Goal: Task Accomplishment & Management: Complete application form

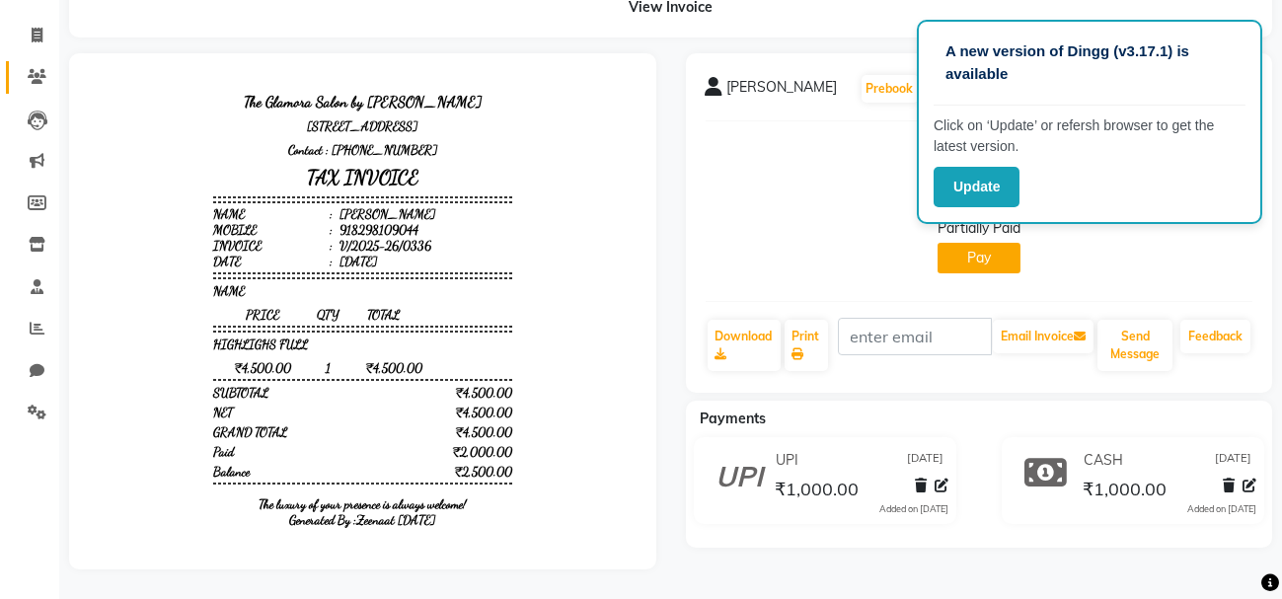
drag, startPoint x: 0, startPoint y: 0, endPoint x: 28, endPoint y: 49, distance: 56.6
click at [28, 61] on link "Clients" at bounding box center [29, 77] width 47 height 33
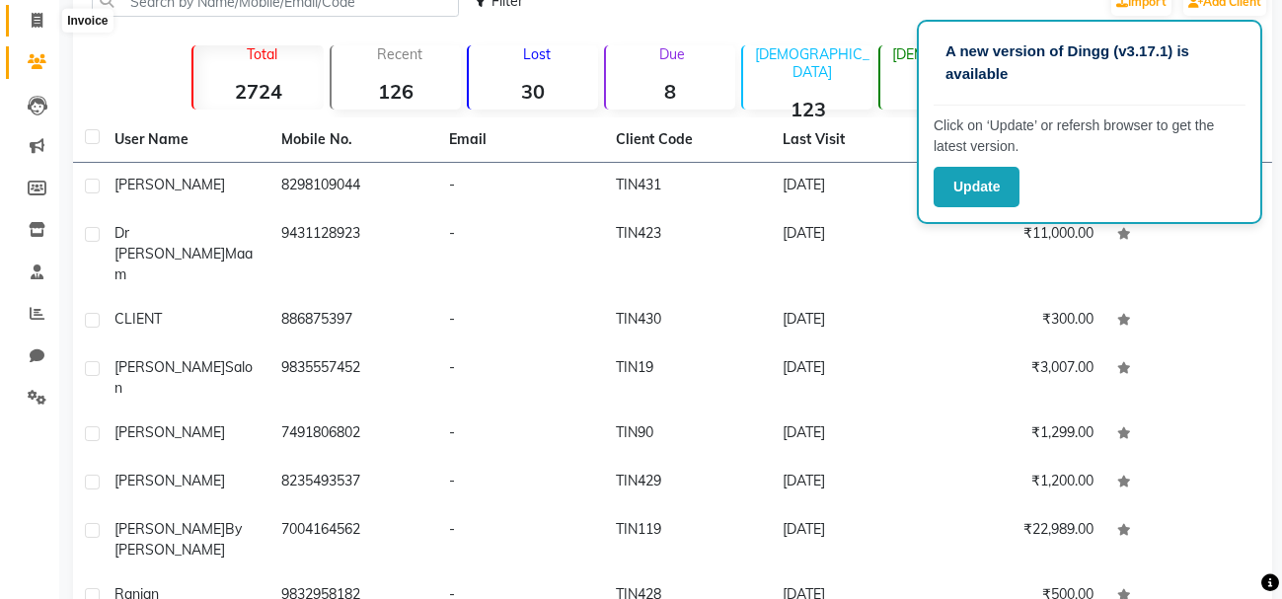
click at [37, 11] on span at bounding box center [37, 21] width 35 height 23
select select "service"
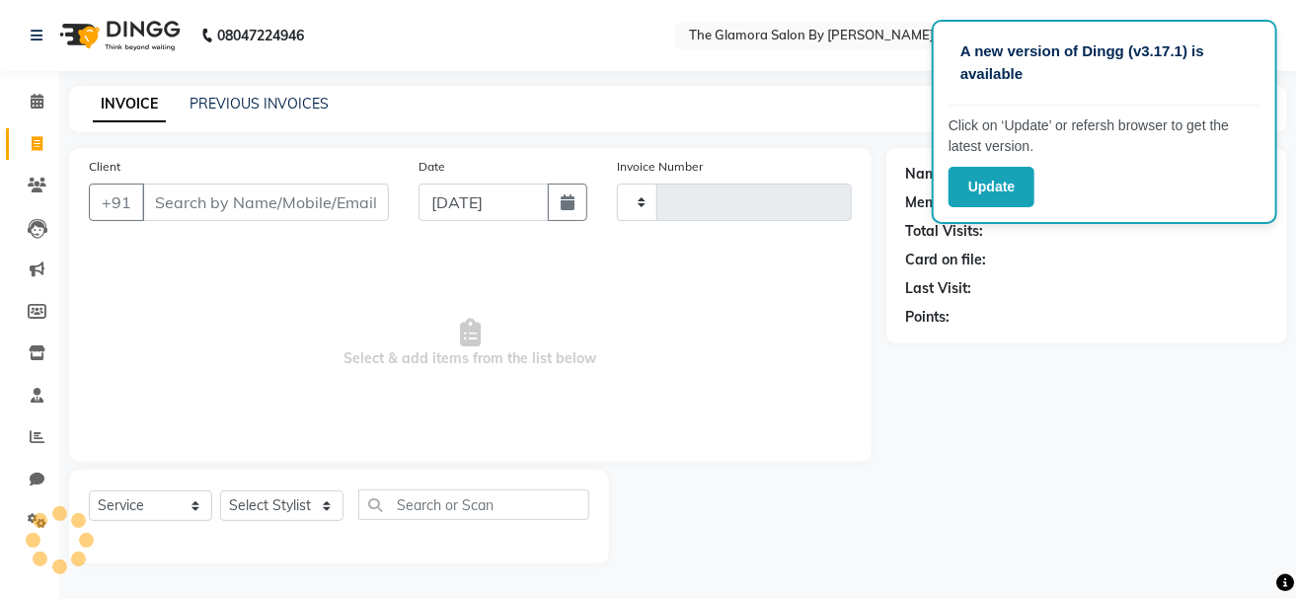
type input "0338"
select select "8241"
select select "V"
select select "78473"
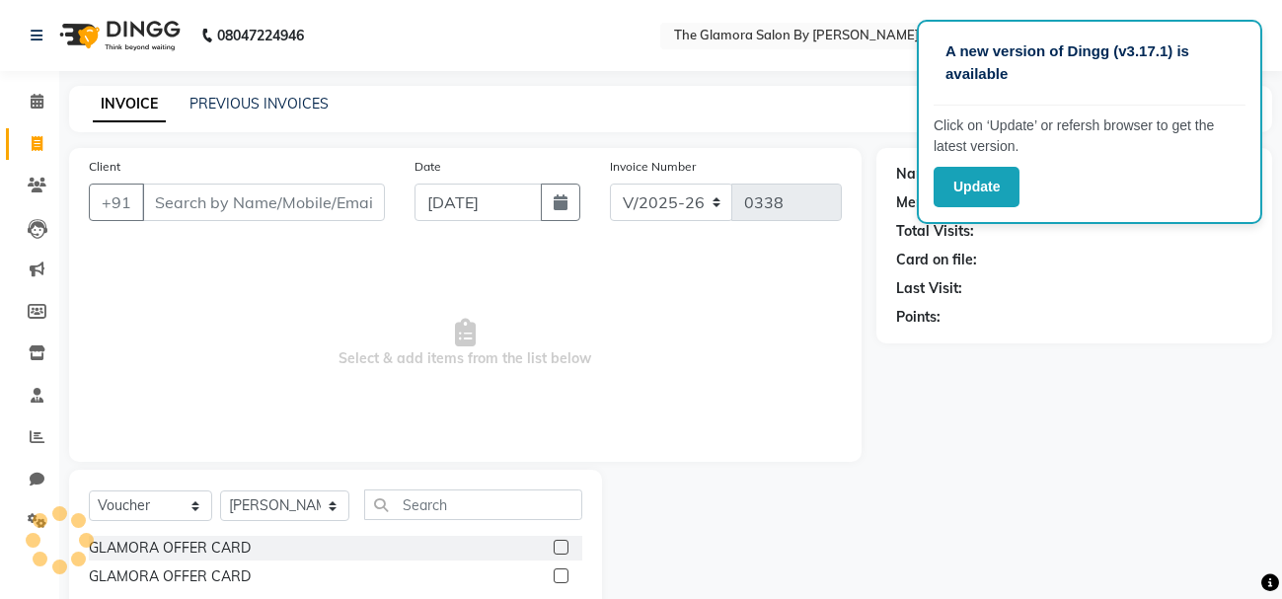
click at [269, 186] on input "Client" at bounding box center [263, 203] width 243 height 38
click at [564, 218] on button "button" at bounding box center [560, 203] width 39 height 38
select select "9"
select select "2025"
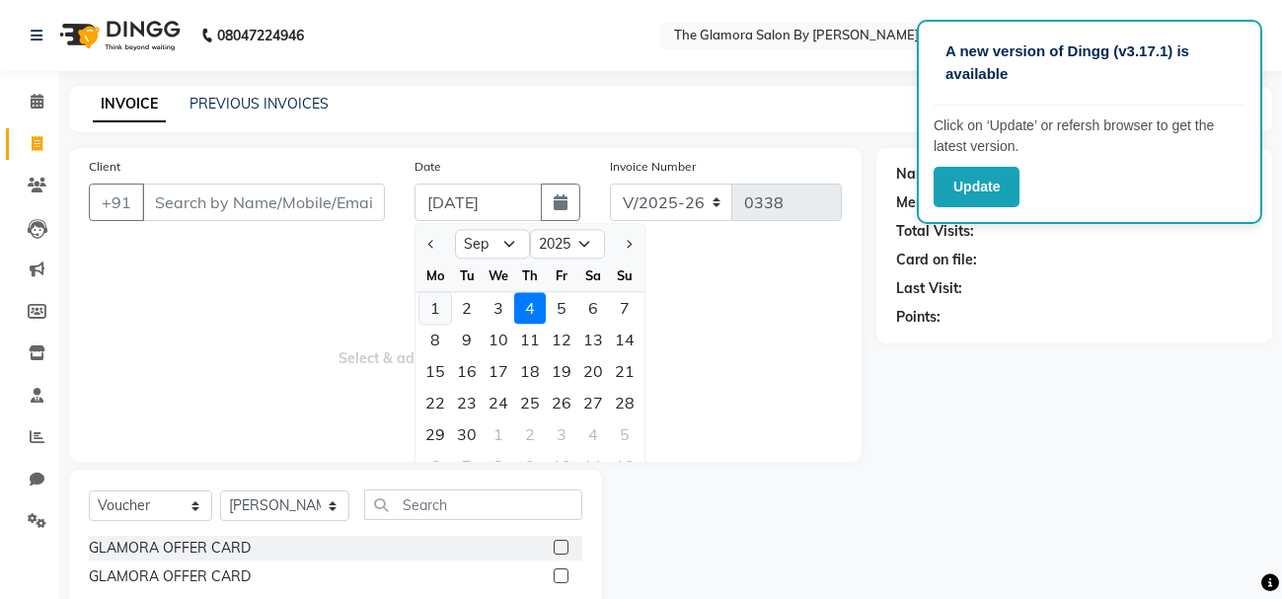
click at [442, 309] on div "1" at bounding box center [435, 308] width 32 height 32
type input "[DATE]"
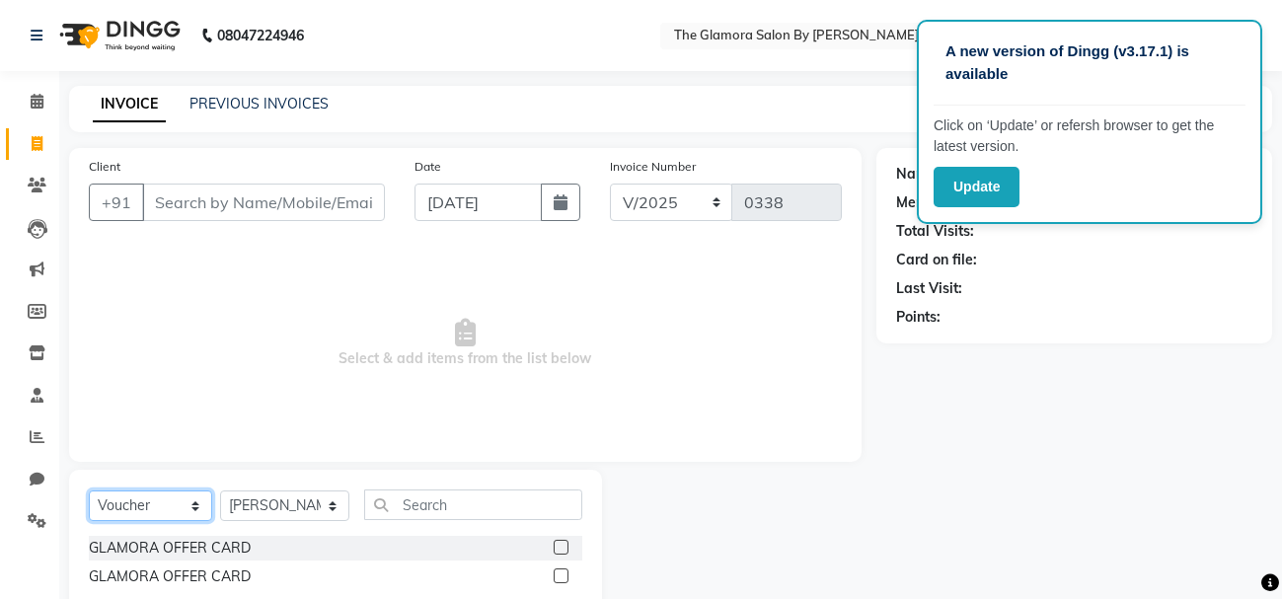
click at [160, 513] on select "Select Service Product Membership Package Voucher Prepaid Gift Card" at bounding box center [150, 505] width 123 height 31
select select "service"
click at [89, 490] on select "Select Service Product Membership Package Voucher Prepaid Gift Card" at bounding box center [150, 505] width 123 height 31
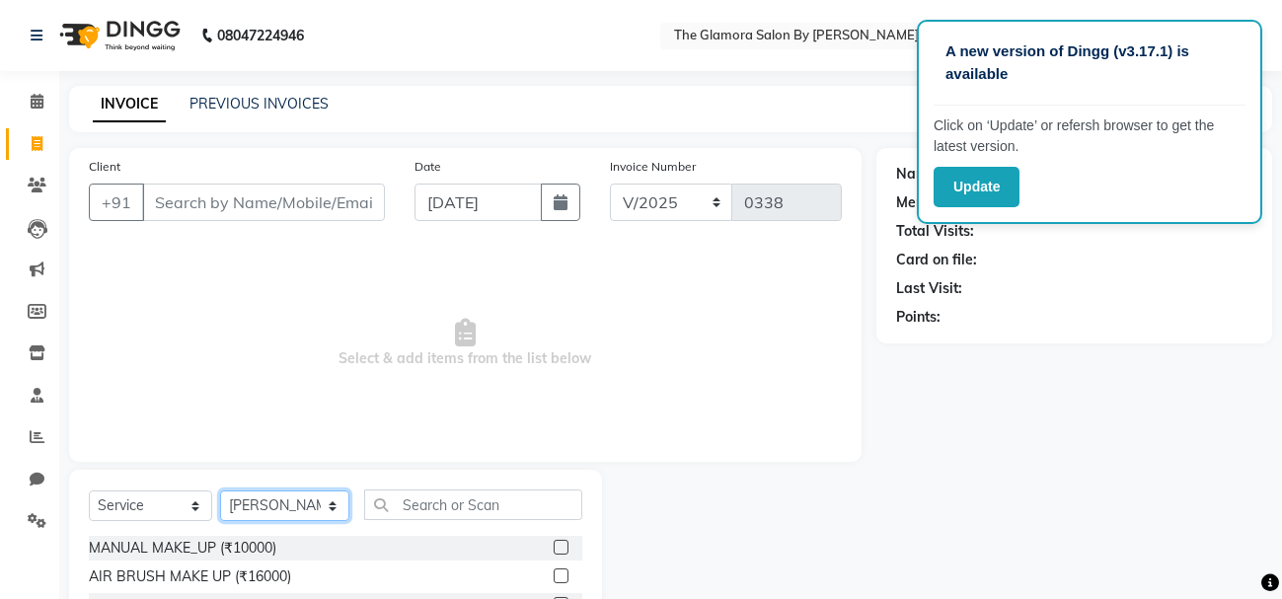
click at [308, 506] on select "Select Stylist [PERSON_NAME] [PERSON_NAME] [PERSON_NAME] GLAMORA SALON BY [PERS…" at bounding box center [284, 505] width 129 height 31
select select "88236"
click at [220, 490] on select "Select Stylist [PERSON_NAME] [PERSON_NAME] [PERSON_NAME] GLAMORA SALON BY [PERS…" at bounding box center [284, 505] width 129 height 31
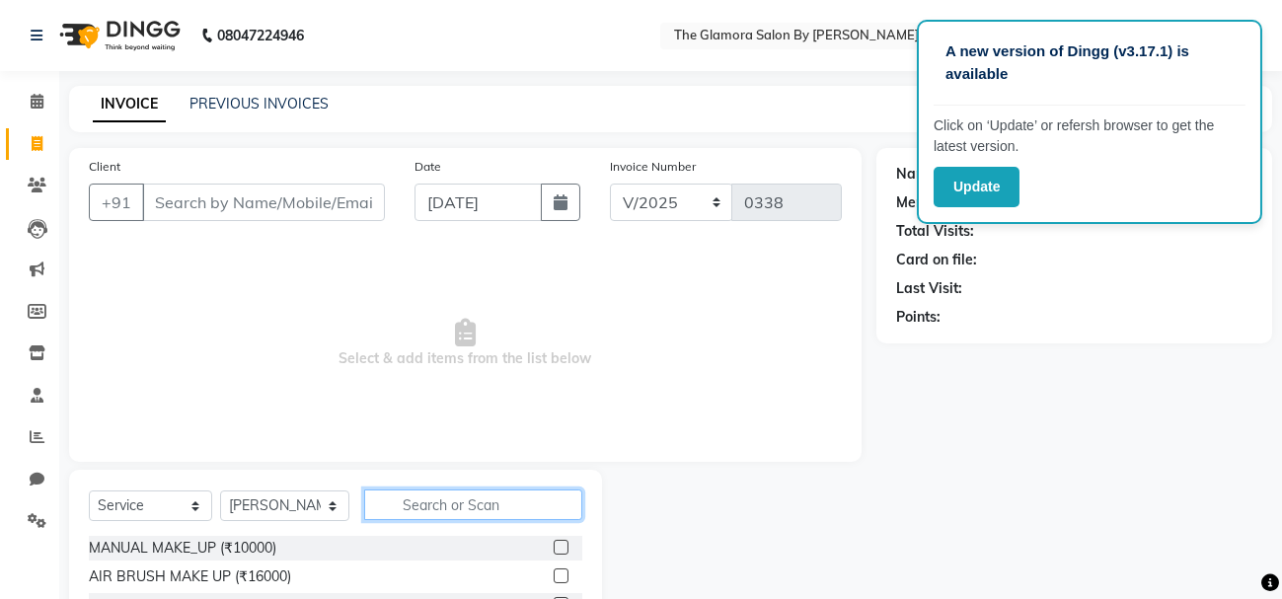
click at [475, 506] on input "text" at bounding box center [473, 504] width 218 height 31
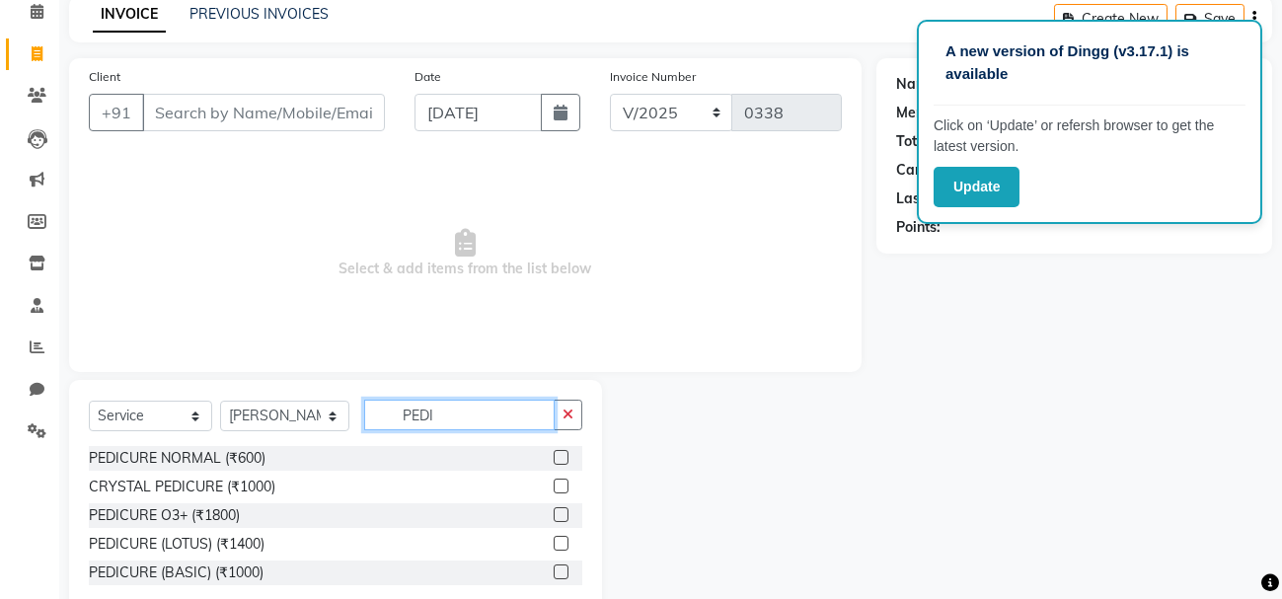
scroll to position [137, 0]
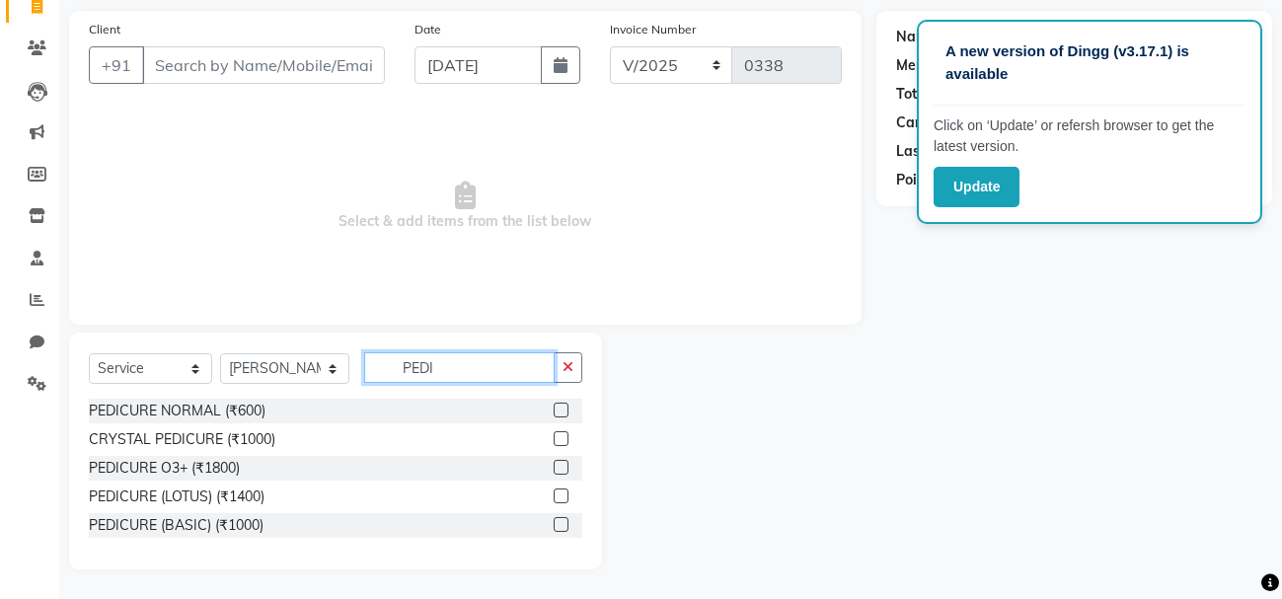
type input "PEDI"
click at [558, 457] on div at bounding box center [568, 468] width 29 height 25
click at [558, 460] on label at bounding box center [561, 467] width 15 height 15
click at [558, 462] on input "checkbox" at bounding box center [560, 468] width 13 height 13
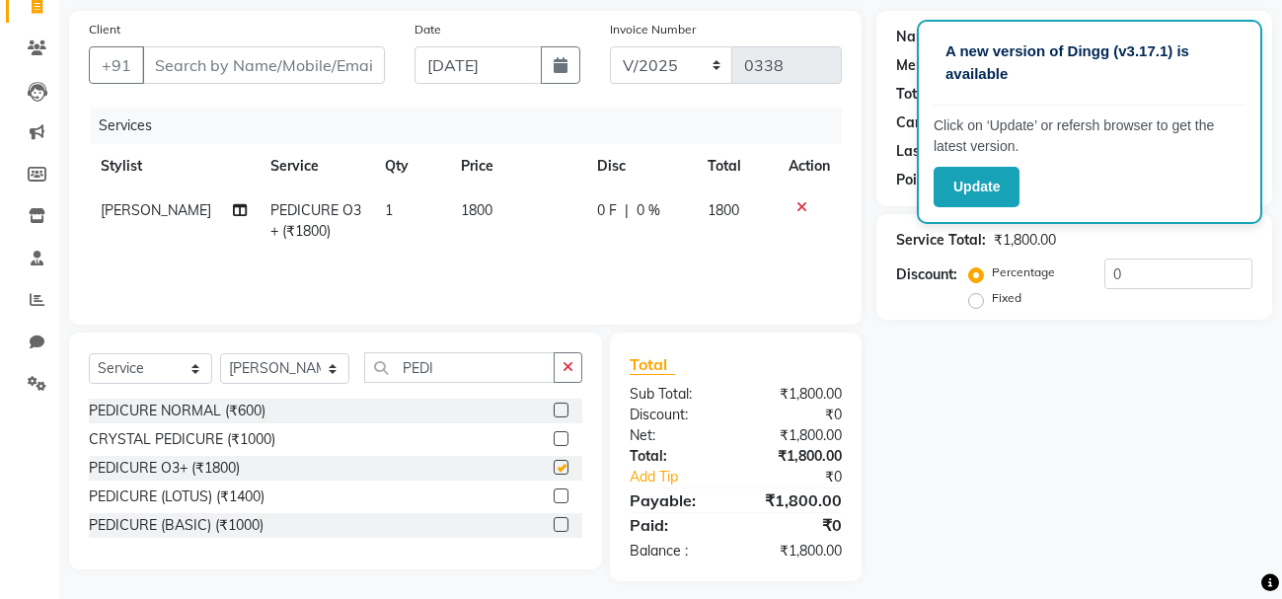
checkbox input "false"
click at [168, 206] on span "[PERSON_NAME]" at bounding box center [156, 210] width 111 height 18
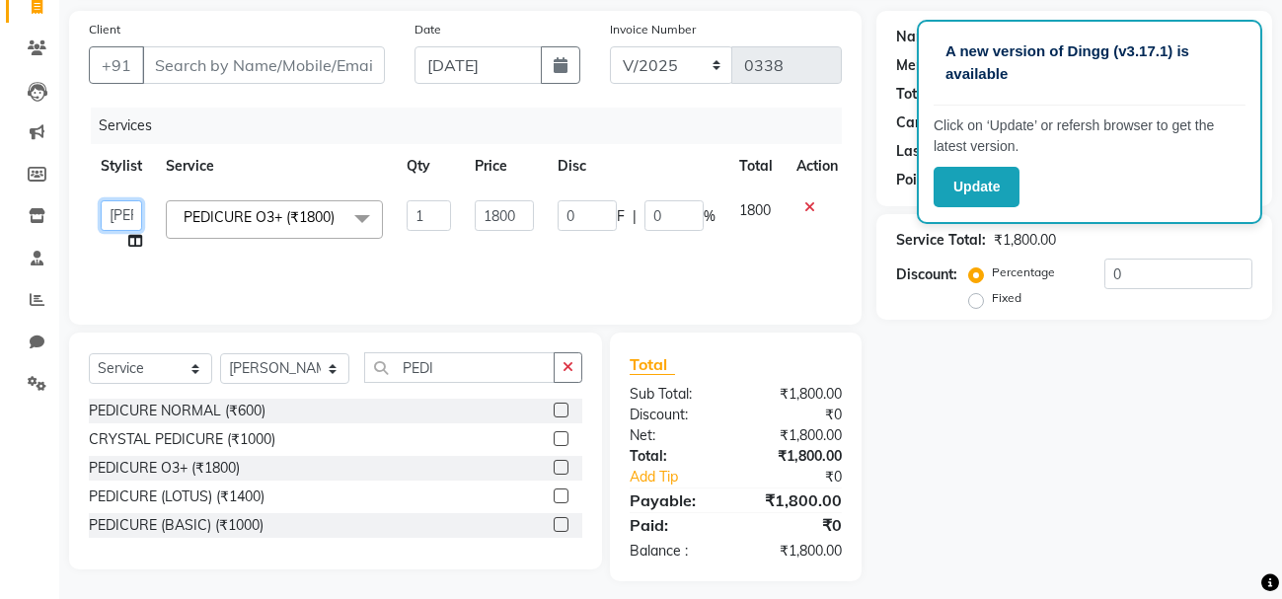
click at [120, 218] on select "[PERSON_NAME] [PERSON_NAME] [PERSON_NAME] GLAMORA SALON BY [PERSON_NAME] [PERSO…" at bounding box center [121, 215] width 41 height 31
select select "80163"
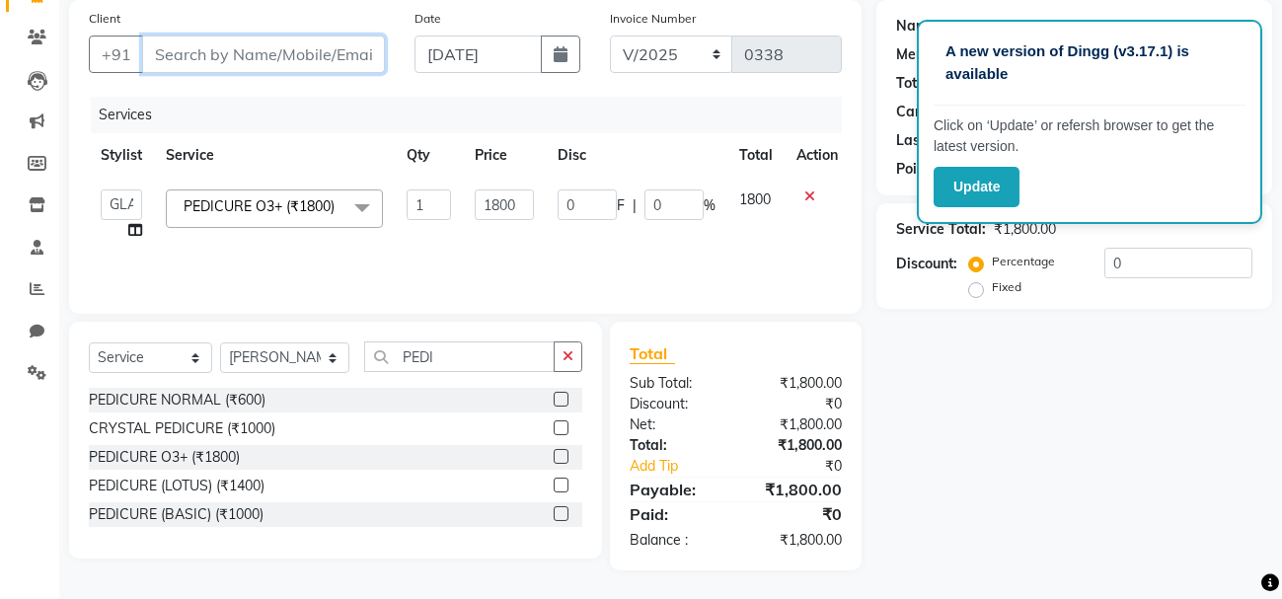
click at [249, 38] on input "Client" at bounding box center [263, 55] width 243 height 38
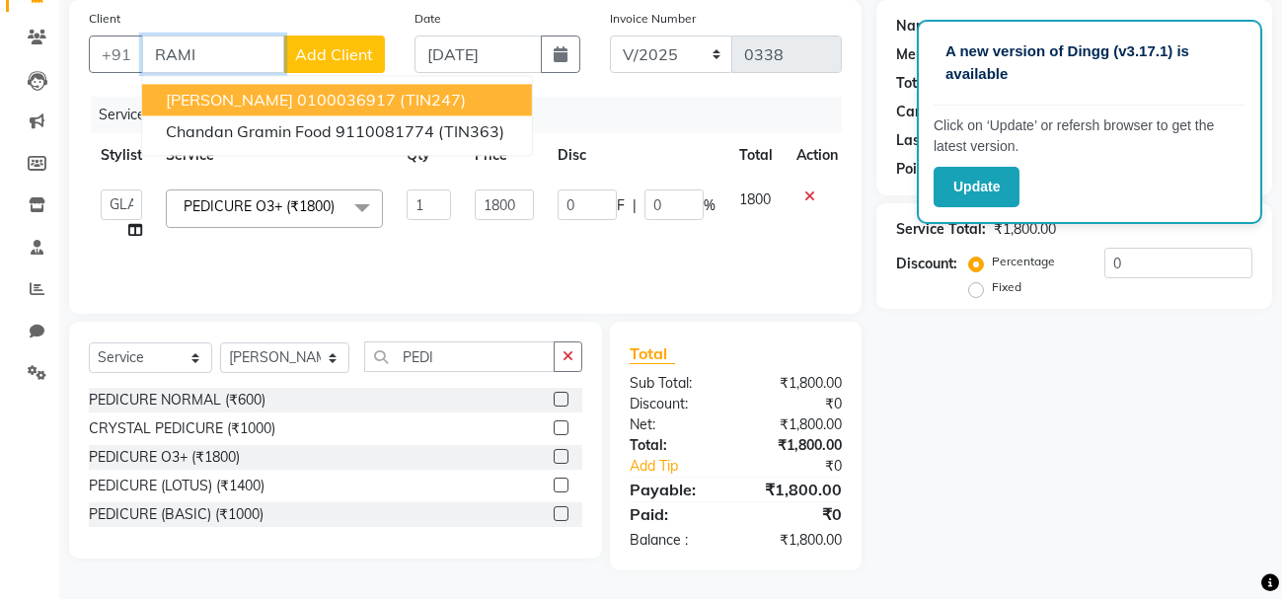
click at [259, 113] on button "[PERSON_NAME] 0100036917 (TIN247)" at bounding box center [337, 100] width 390 height 32
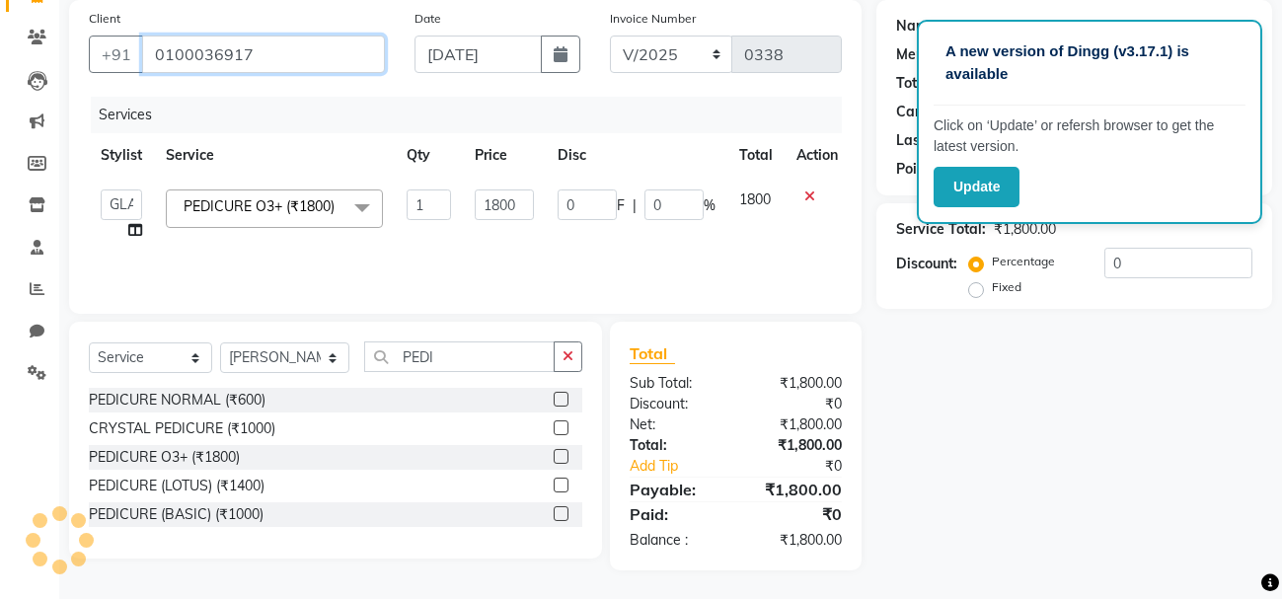
type input "0100036917"
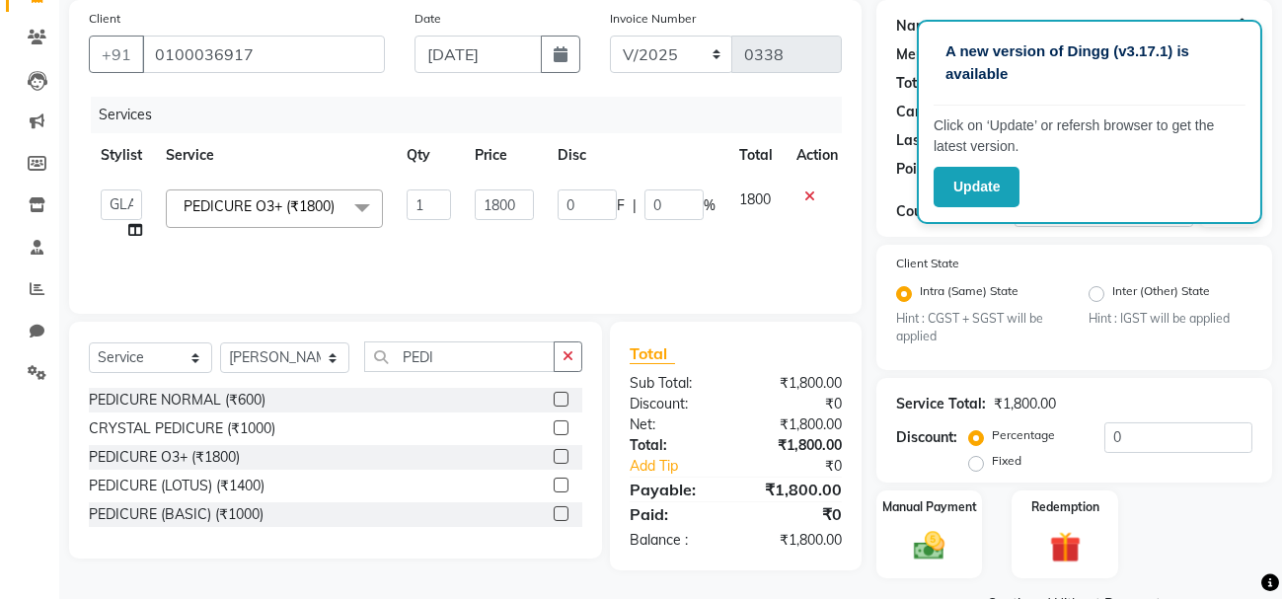
scroll to position [197, 0]
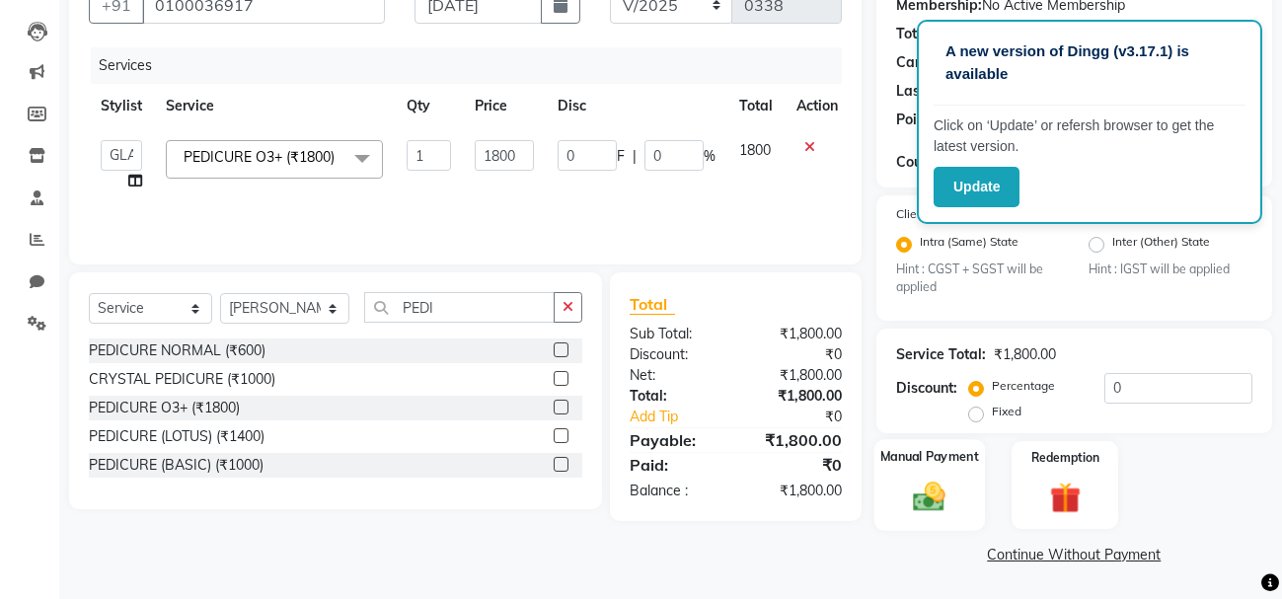
click at [912, 457] on label "Manual Payment" at bounding box center [929, 457] width 99 height 19
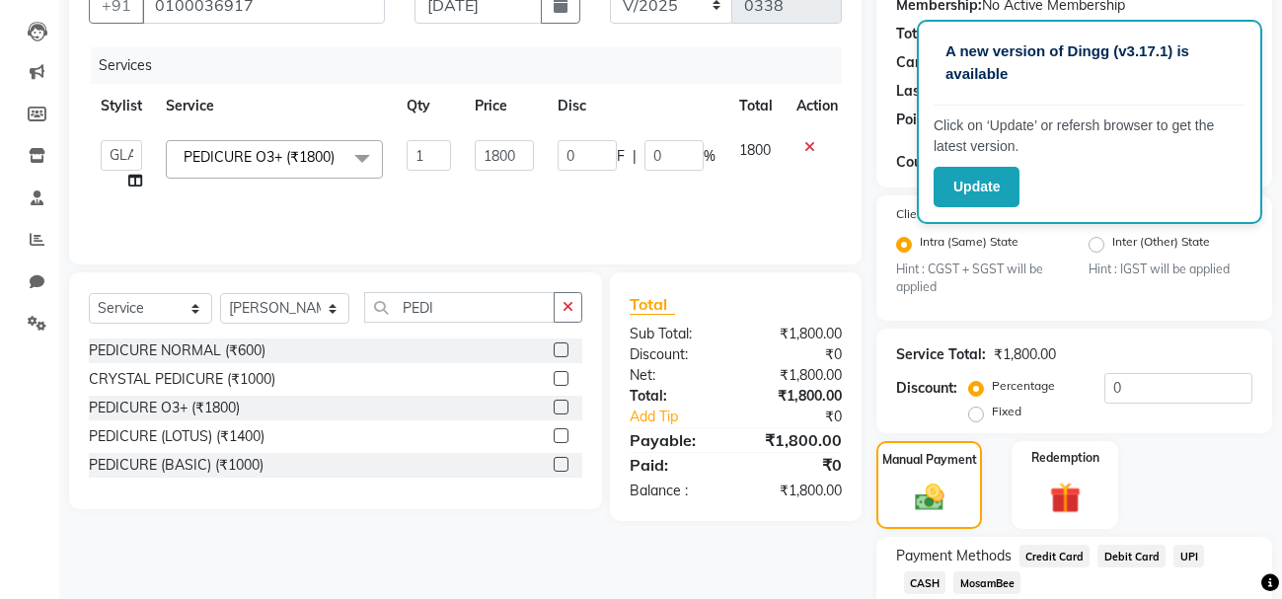
scroll to position [323, 0]
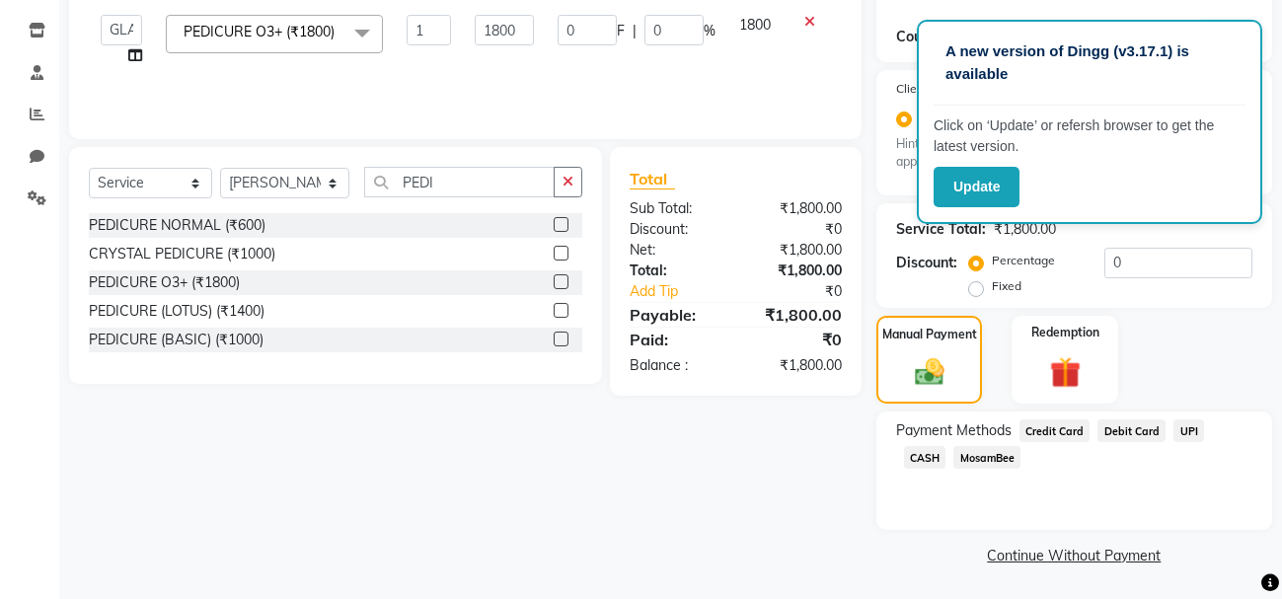
click at [946, 446] on span "CASH" at bounding box center [925, 457] width 42 height 23
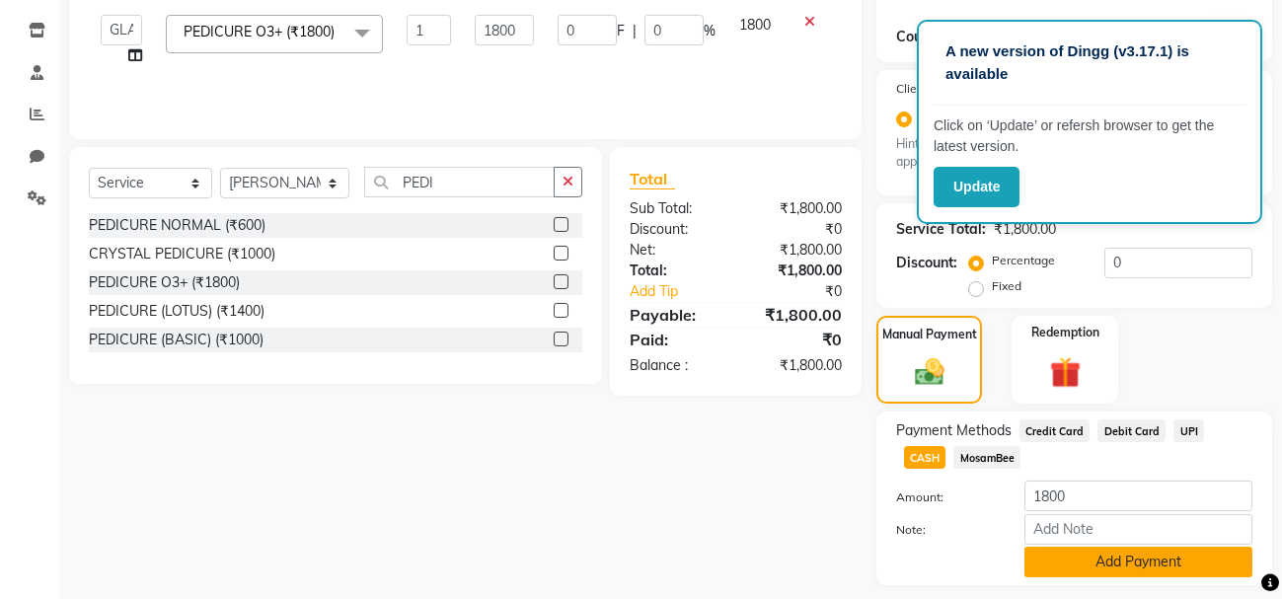
click at [1098, 563] on button "Add Payment" at bounding box center [1138, 562] width 228 height 31
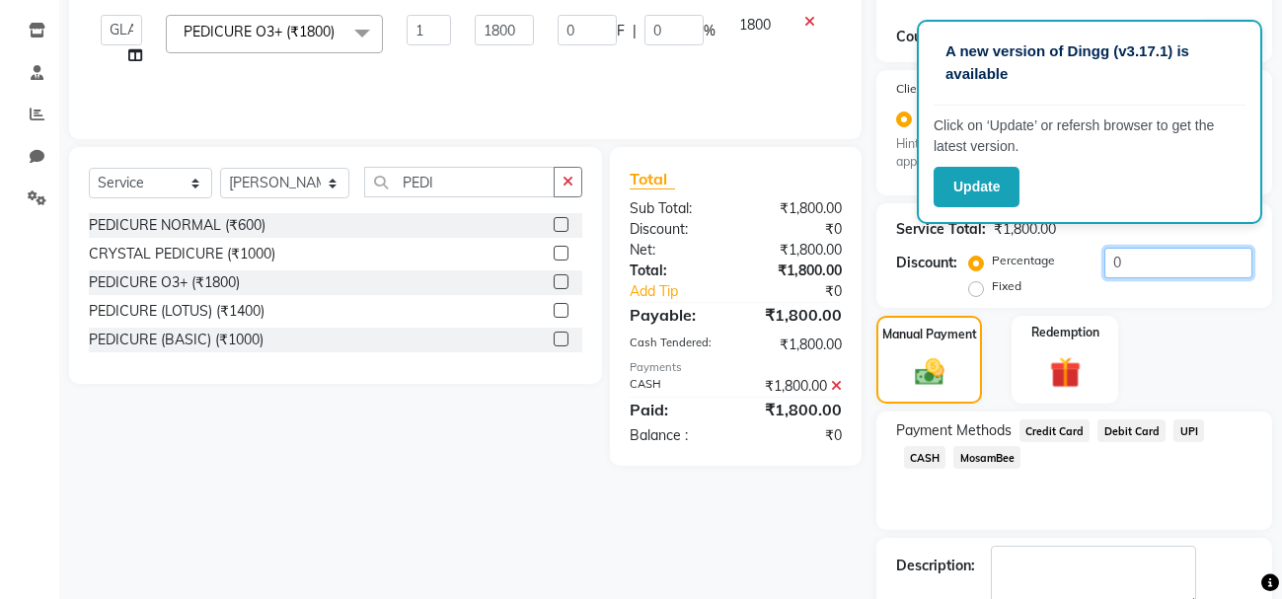
click at [1137, 254] on input "0" at bounding box center [1178, 263] width 148 height 31
type input "2"
type input "36"
type input "2"
type input "20"
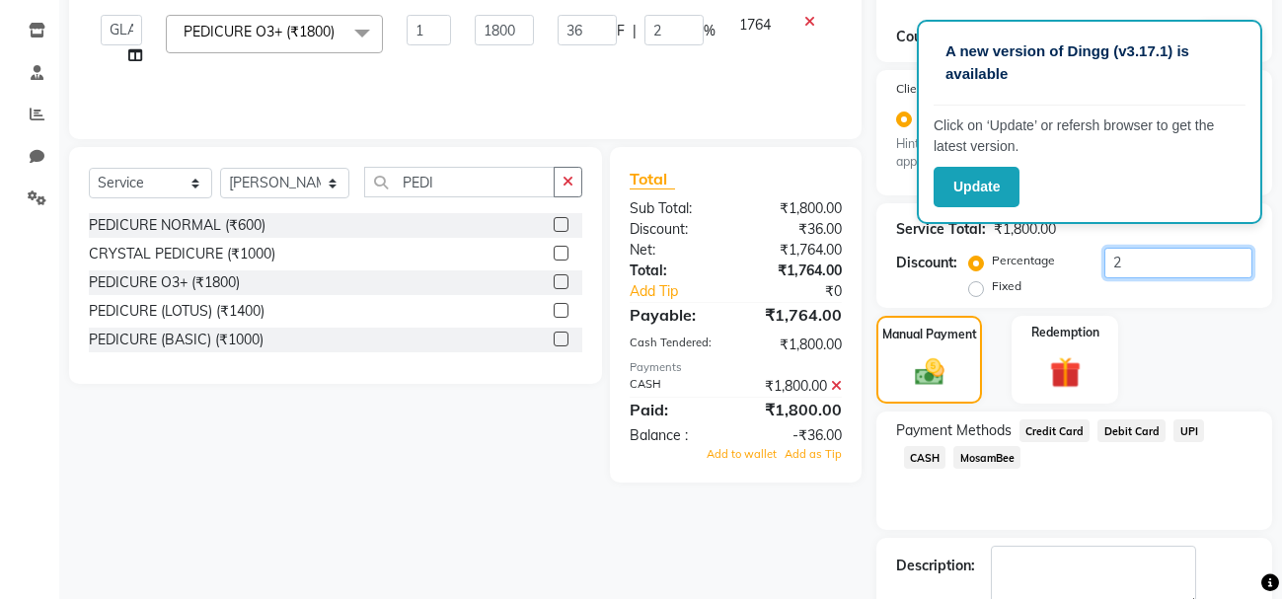
type input "360"
type input "20"
click at [832, 382] on icon at bounding box center [836, 386] width 11 height 14
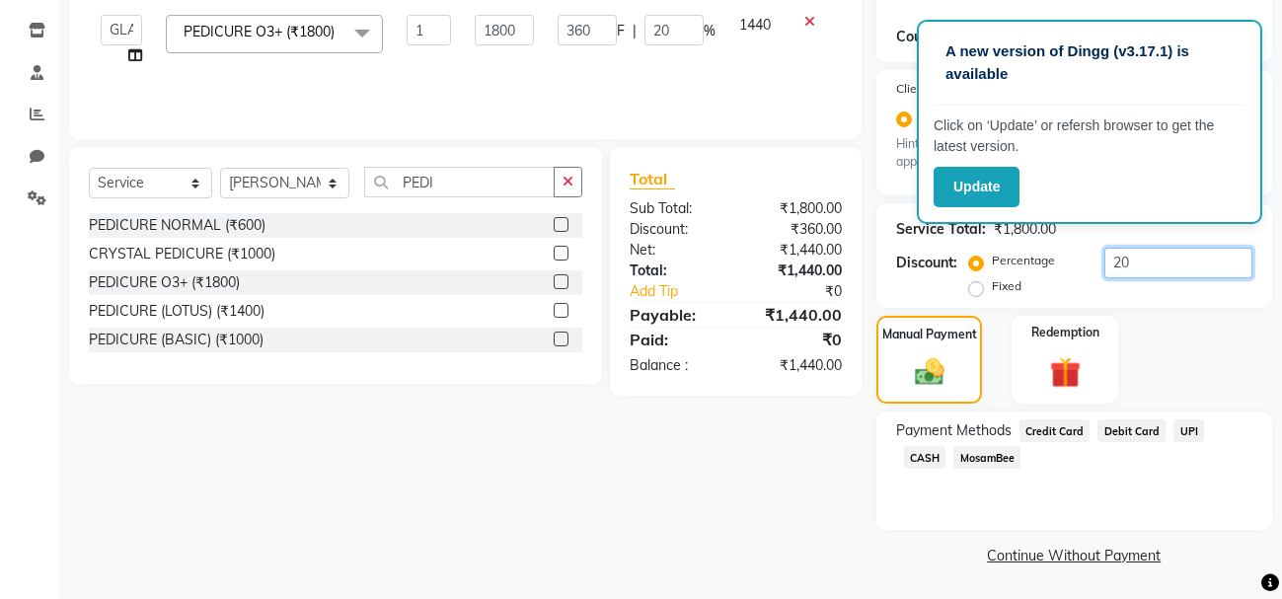
click at [1133, 272] on input "20" at bounding box center [1178, 263] width 148 height 31
type input "2"
type input "36"
type input "2"
type input "0"
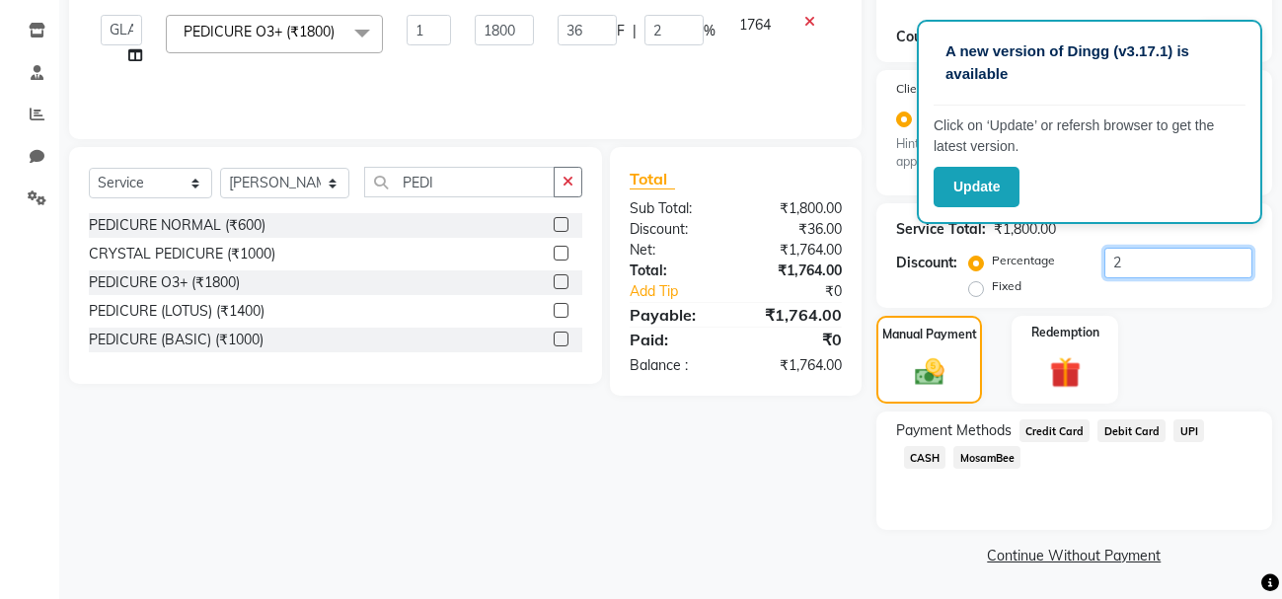
type input "0"
click at [992, 285] on label "Fixed" at bounding box center [1007, 286] width 30 height 18
click at [973, 285] on input "Fixed" at bounding box center [980, 286] width 14 height 14
radio input "true"
click at [1104, 273] on input "number" at bounding box center [1178, 263] width 148 height 31
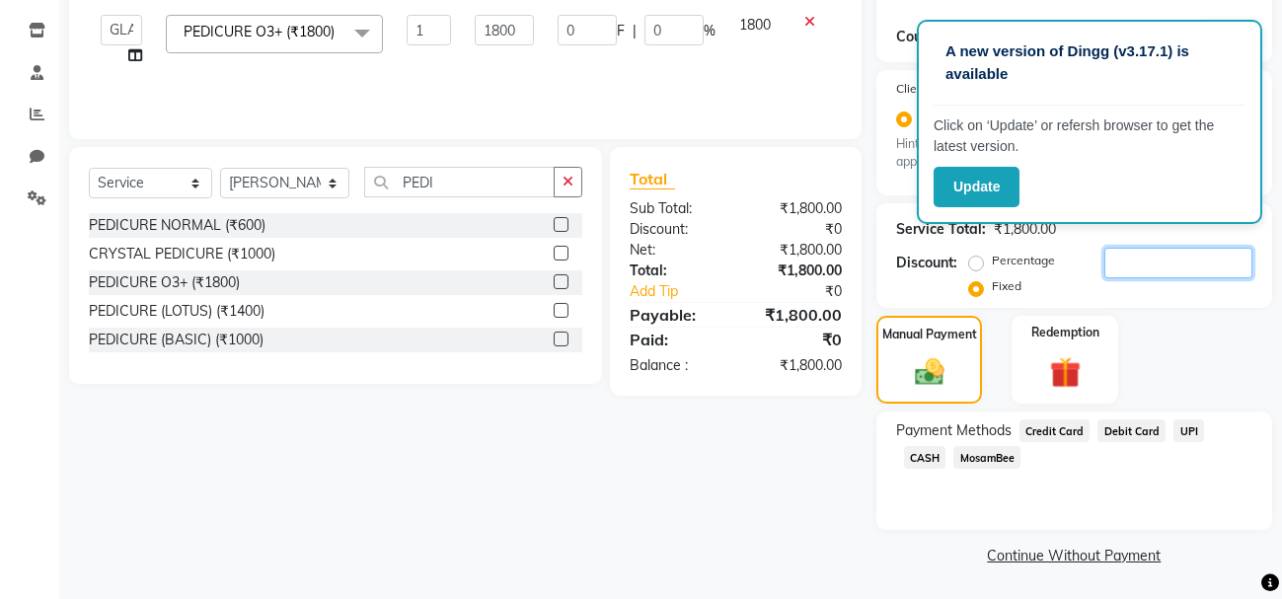
type input "3"
type input "0.17"
type input "30"
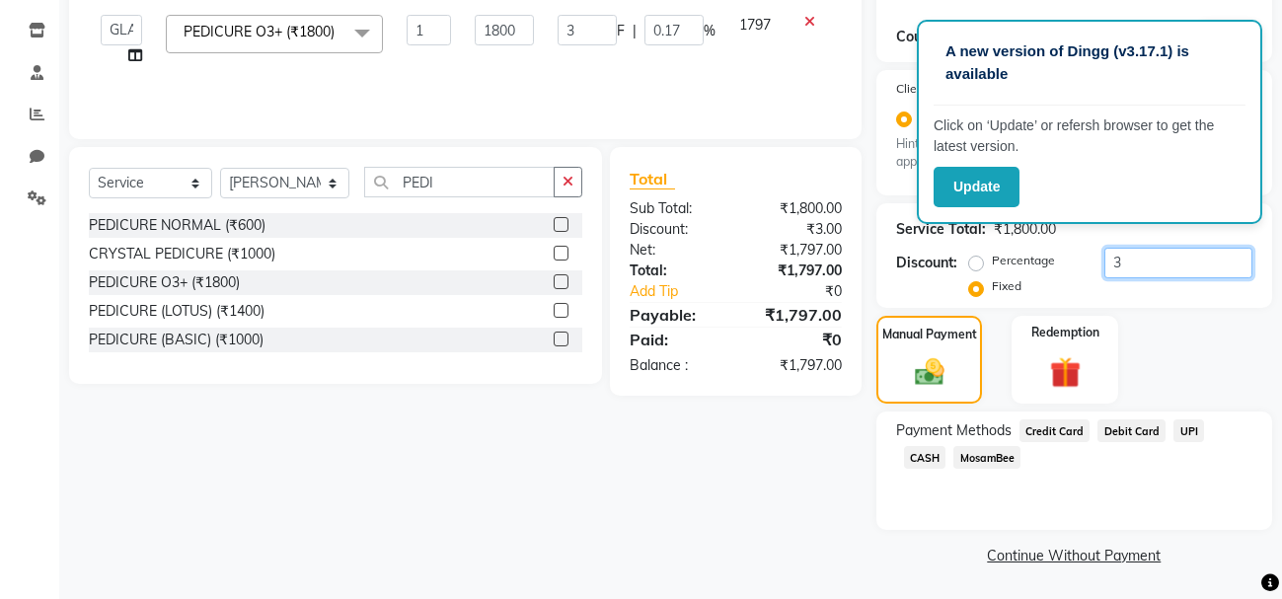
type input "1.67"
type input "300"
type input "16.67"
type input "3000"
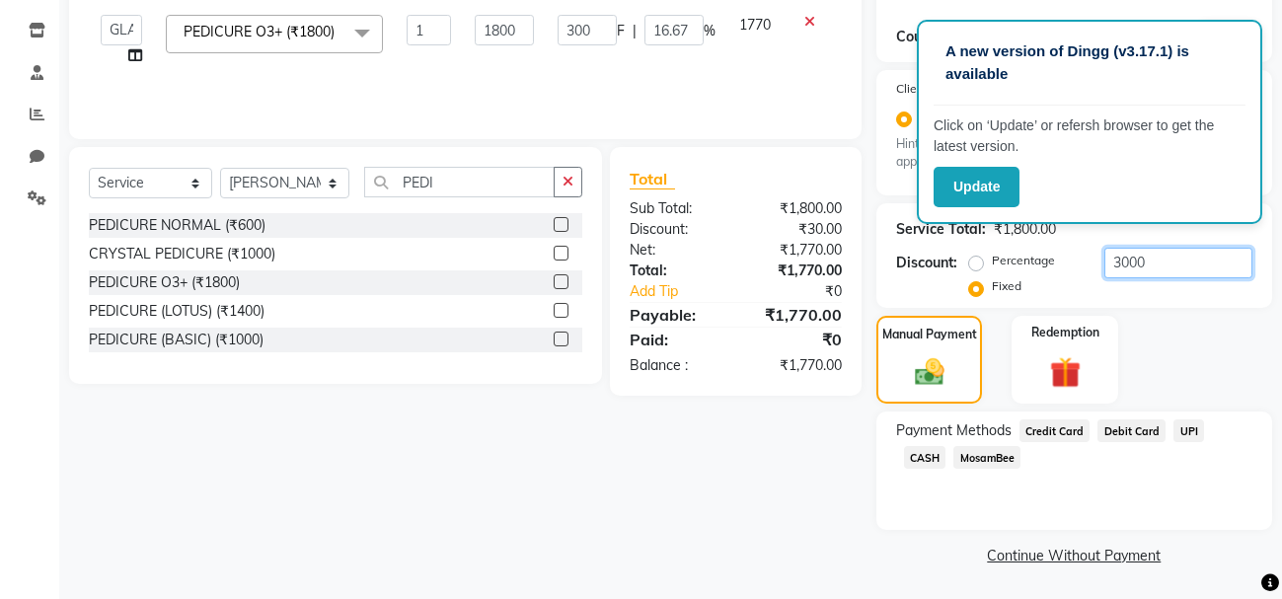
type input "1800"
type input "100"
type input "300"
type input "16.67"
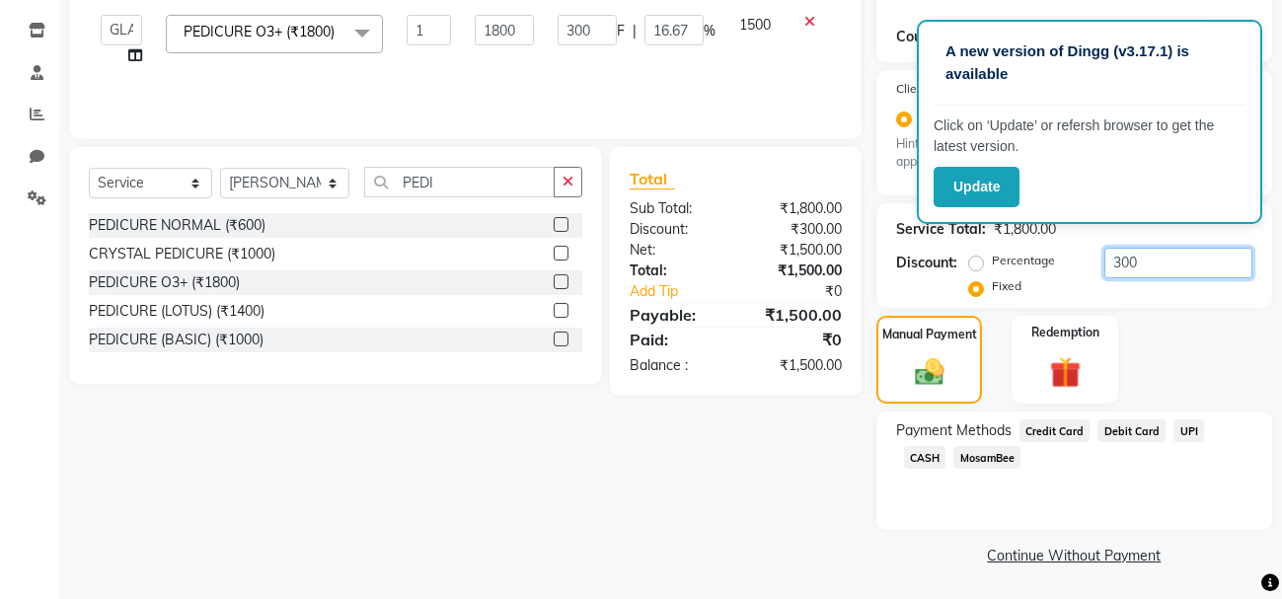
type input "300"
click at [946, 446] on span "CASH" at bounding box center [925, 457] width 42 height 23
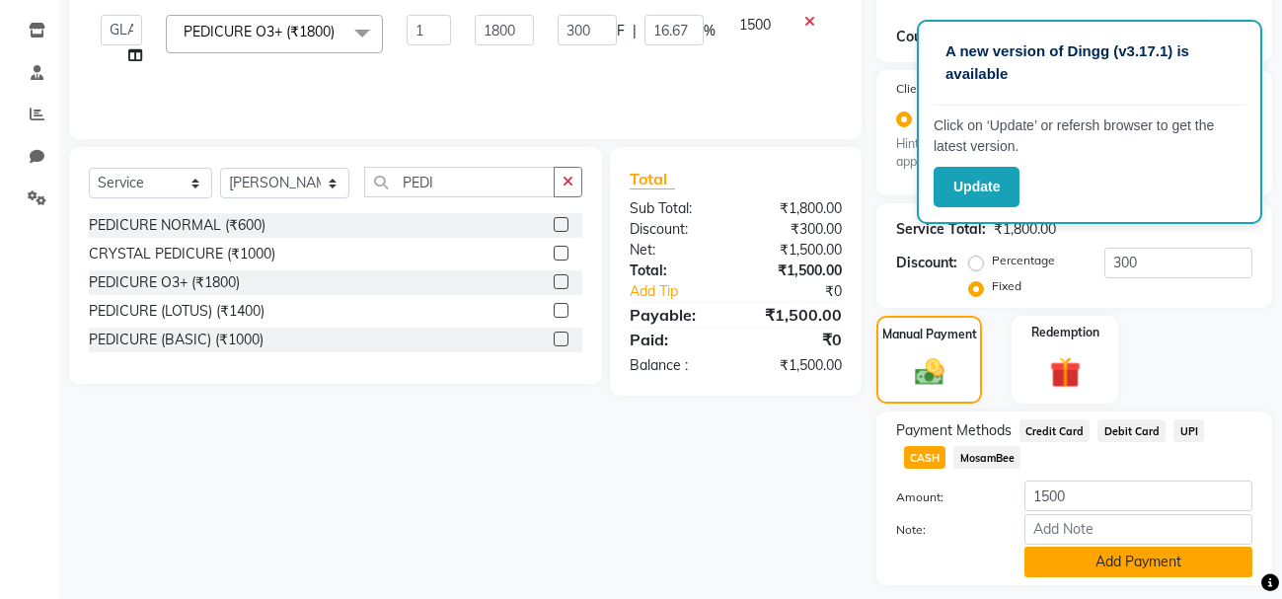
click at [1107, 561] on button "Add Payment" at bounding box center [1138, 562] width 228 height 31
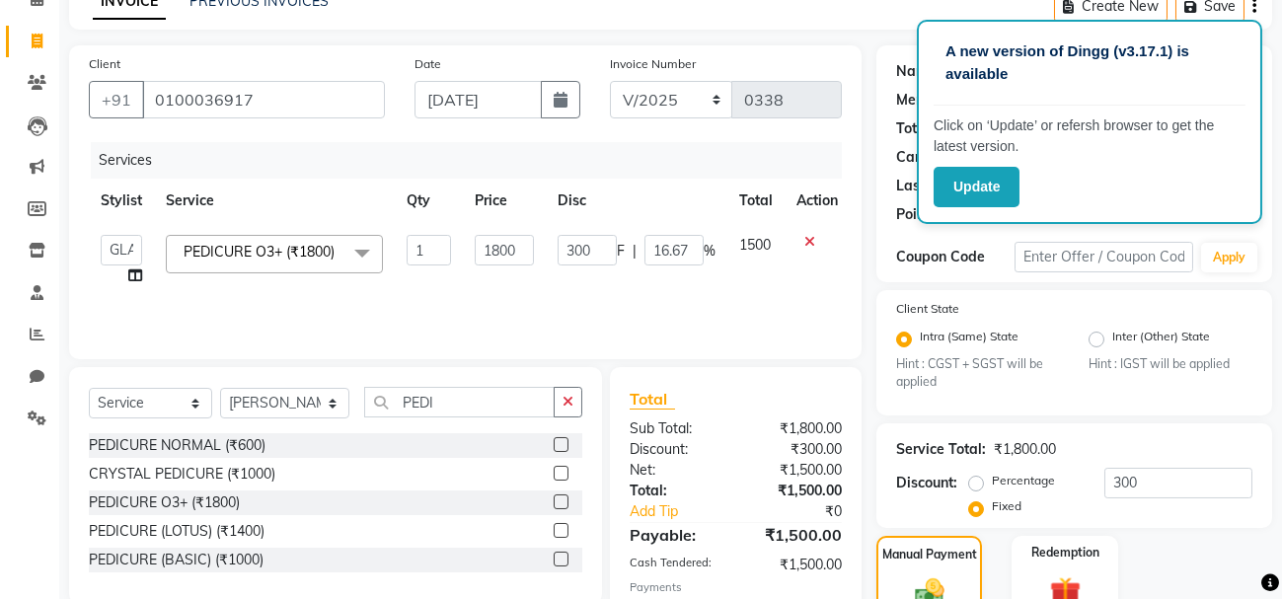
scroll to position [435, 0]
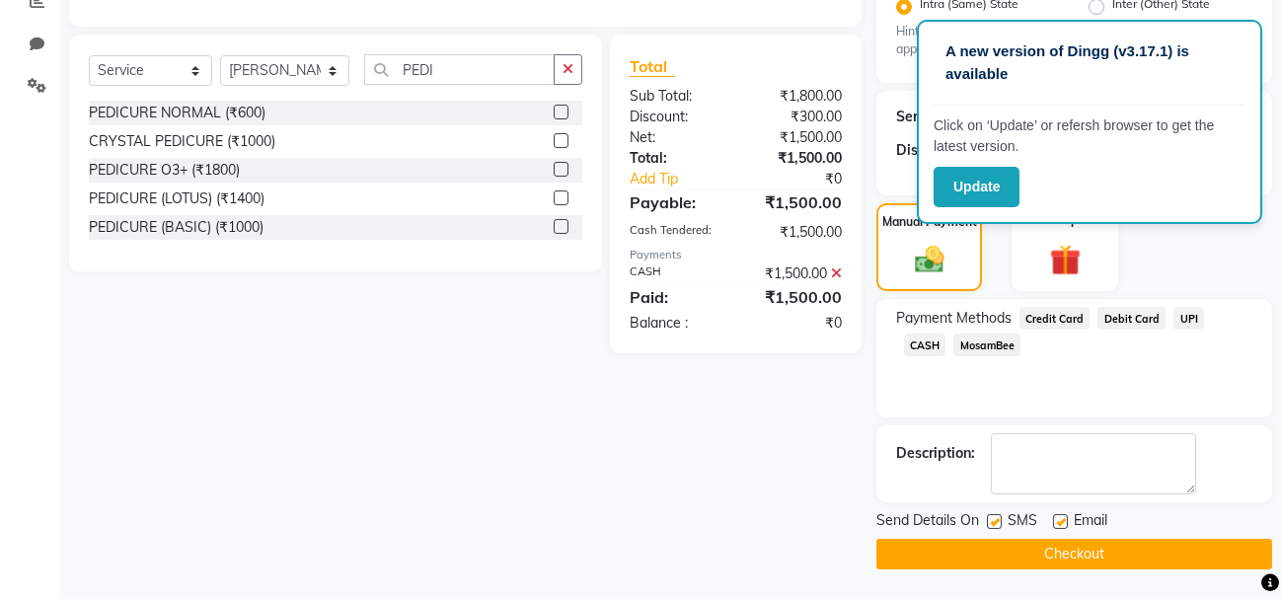
click at [1081, 556] on button "Checkout" at bounding box center [1074, 554] width 396 height 31
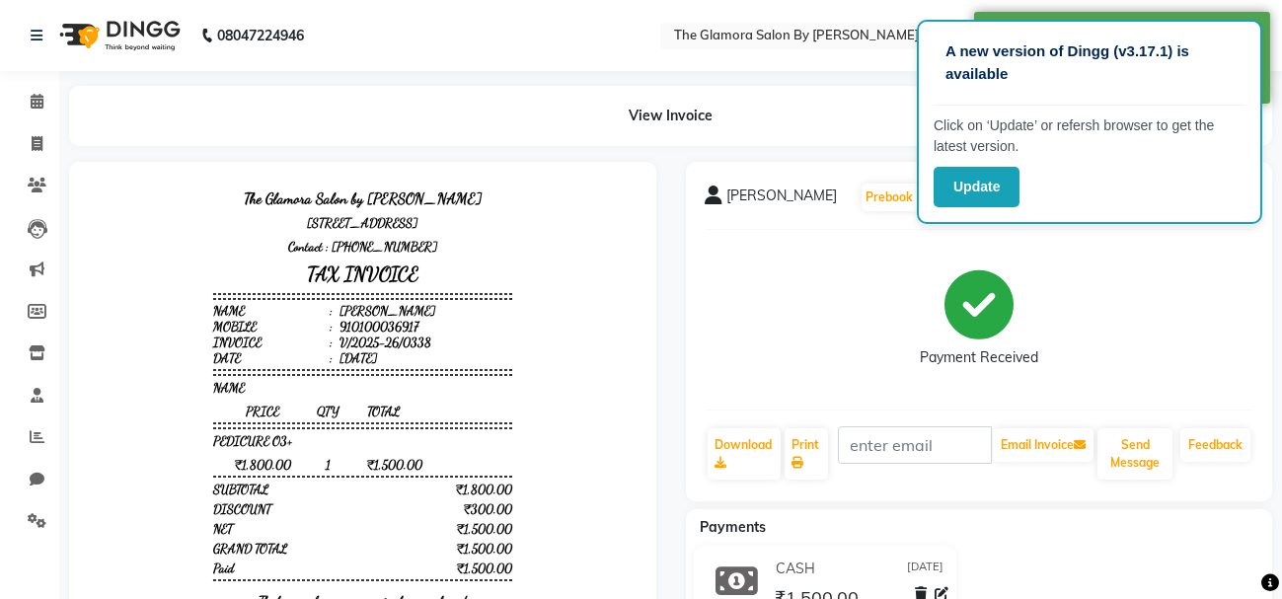
scroll to position [15, 0]
click at [29, 135] on span at bounding box center [37, 144] width 35 height 23
select select "service"
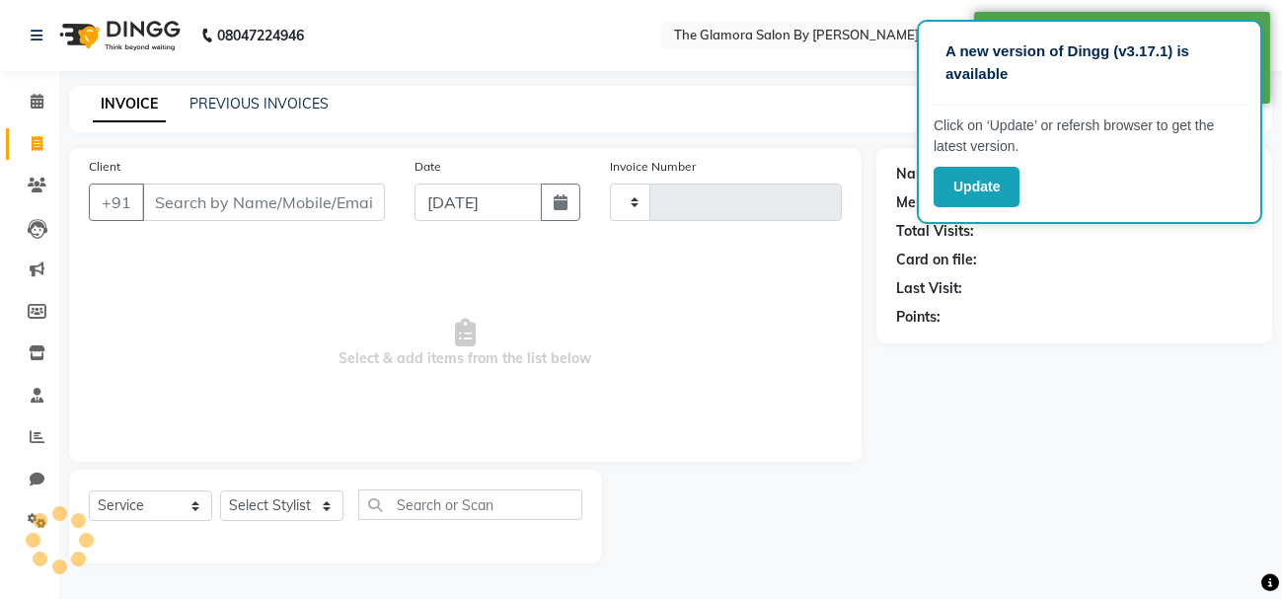
type input "0339"
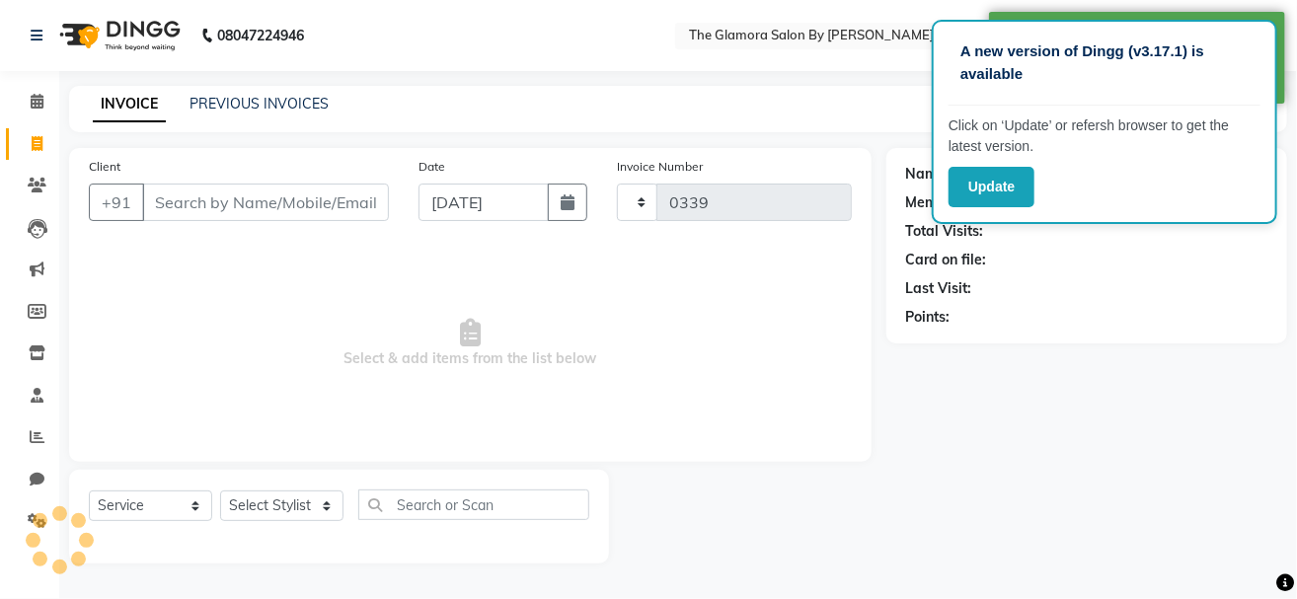
select select "8241"
select select "V"
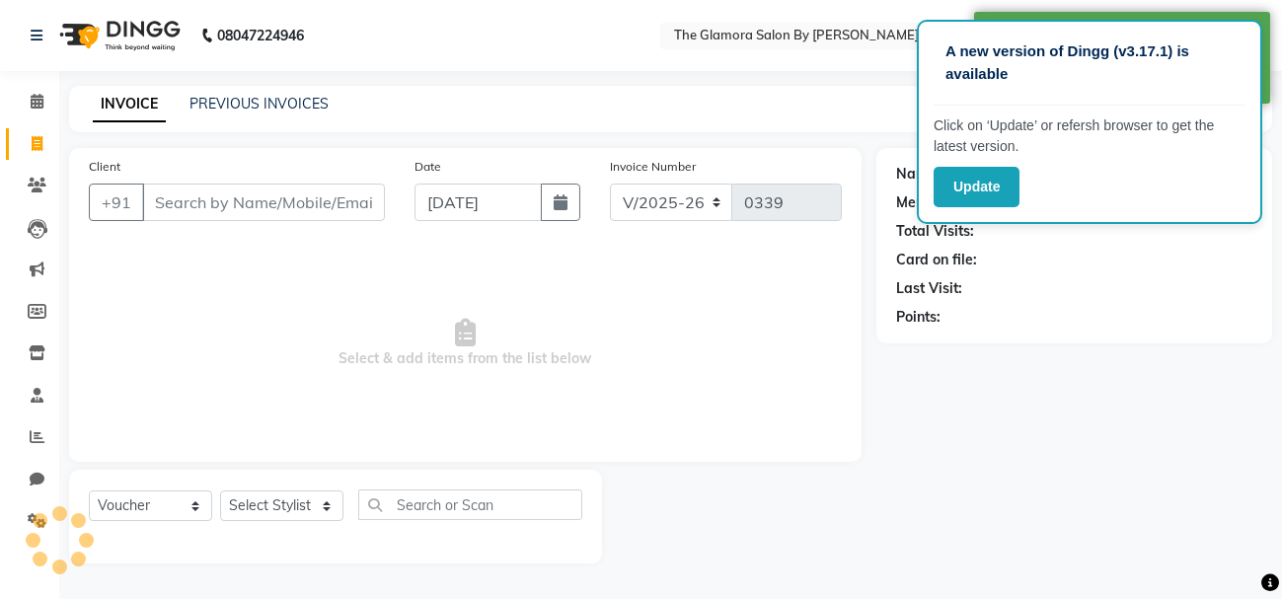
click at [174, 192] on input "Client" at bounding box center [263, 203] width 243 height 38
select select "78473"
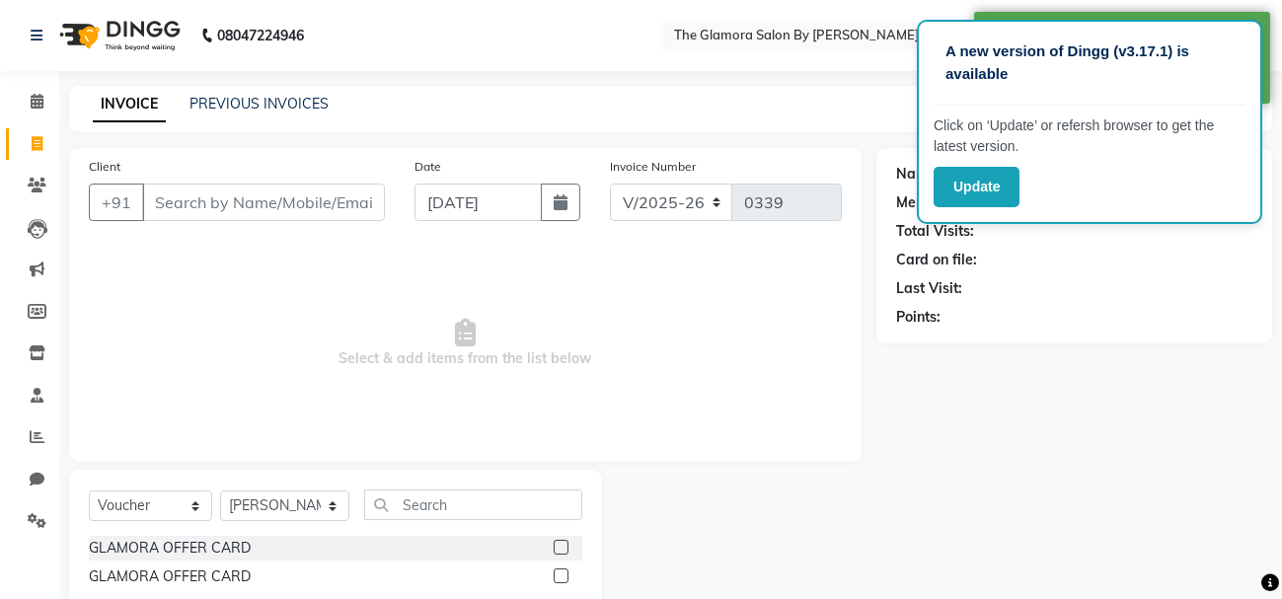
type input "A"
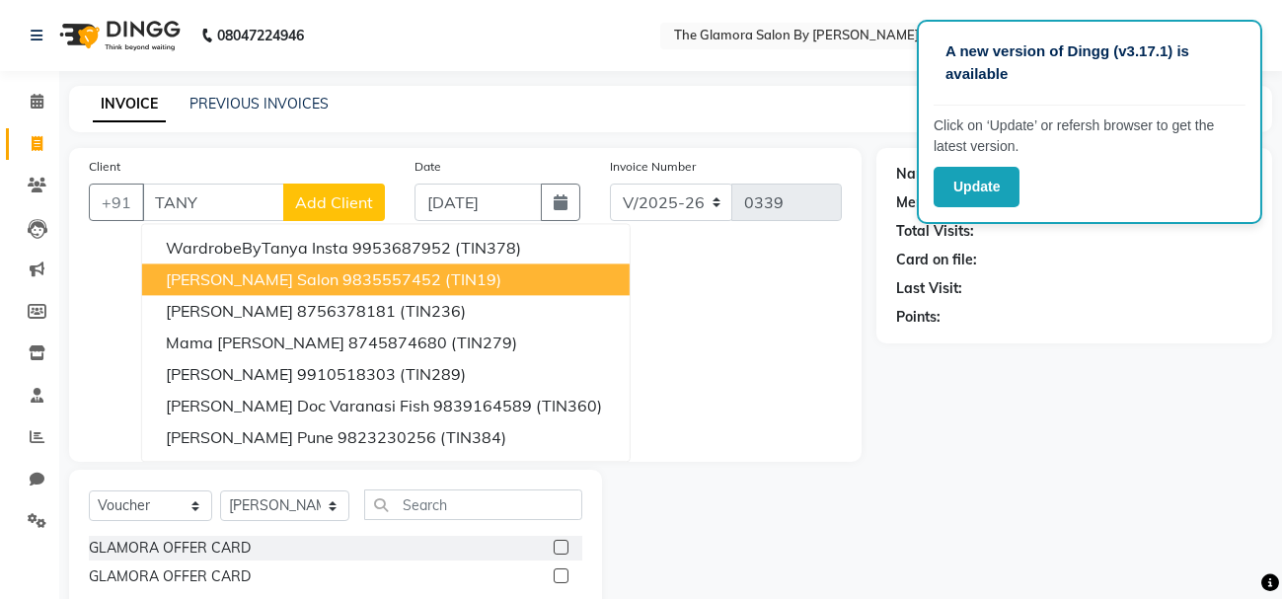
click at [342, 286] on ngb-highlight "9835557452" at bounding box center [391, 279] width 99 height 20
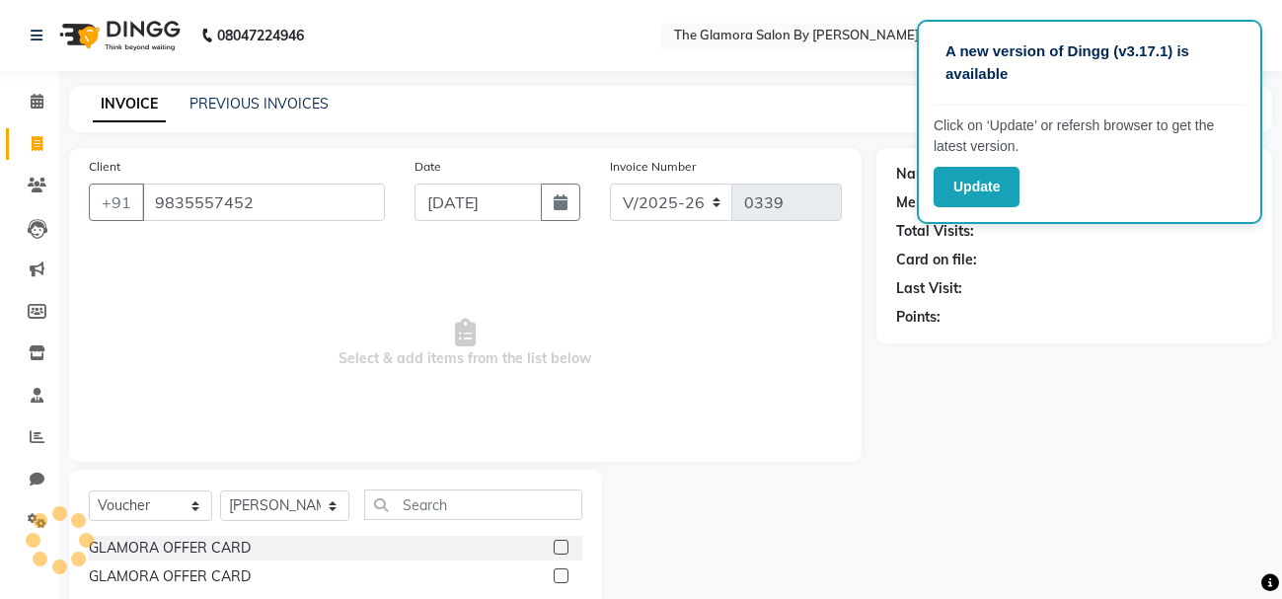
type input "9835557452"
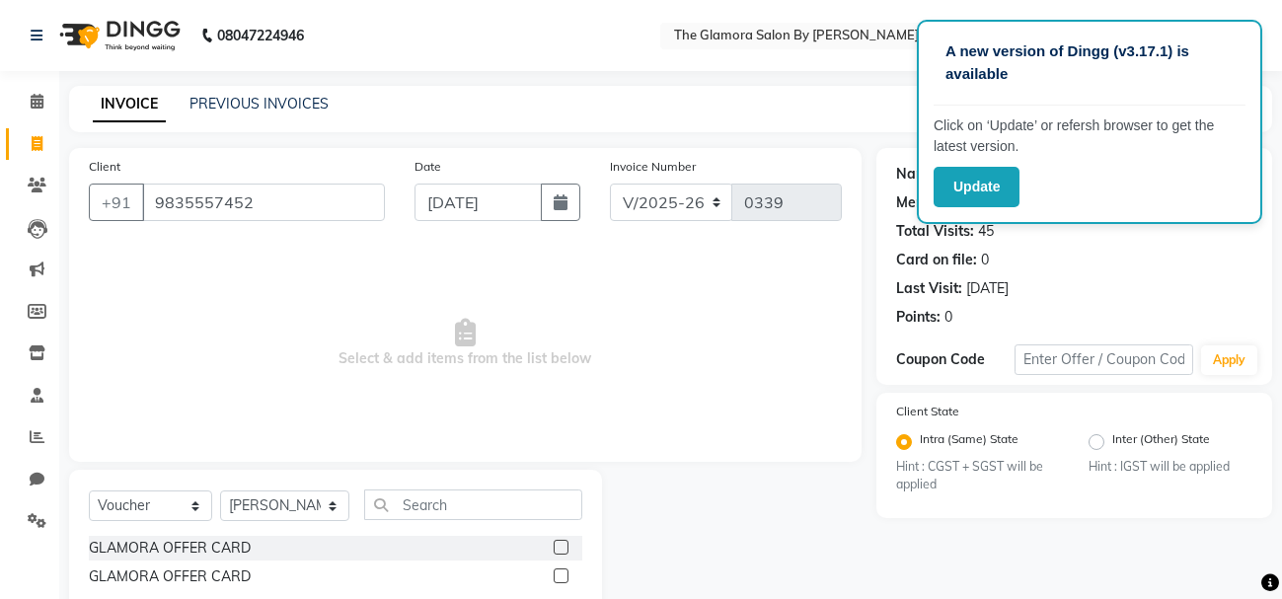
click at [137, 489] on div "Select Service Product Membership Package Voucher Prepaid Gift Card Select Styl…" at bounding box center [335, 512] width 493 height 46
click at [179, 517] on select "Select Service Product Membership Package Voucher Prepaid Gift Card" at bounding box center [150, 505] width 123 height 31
select select "service"
click at [89, 490] on select "Select Service Product Membership Package Voucher Prepaid Gift Card" at bounding box center [150, 505] width 123 height 31
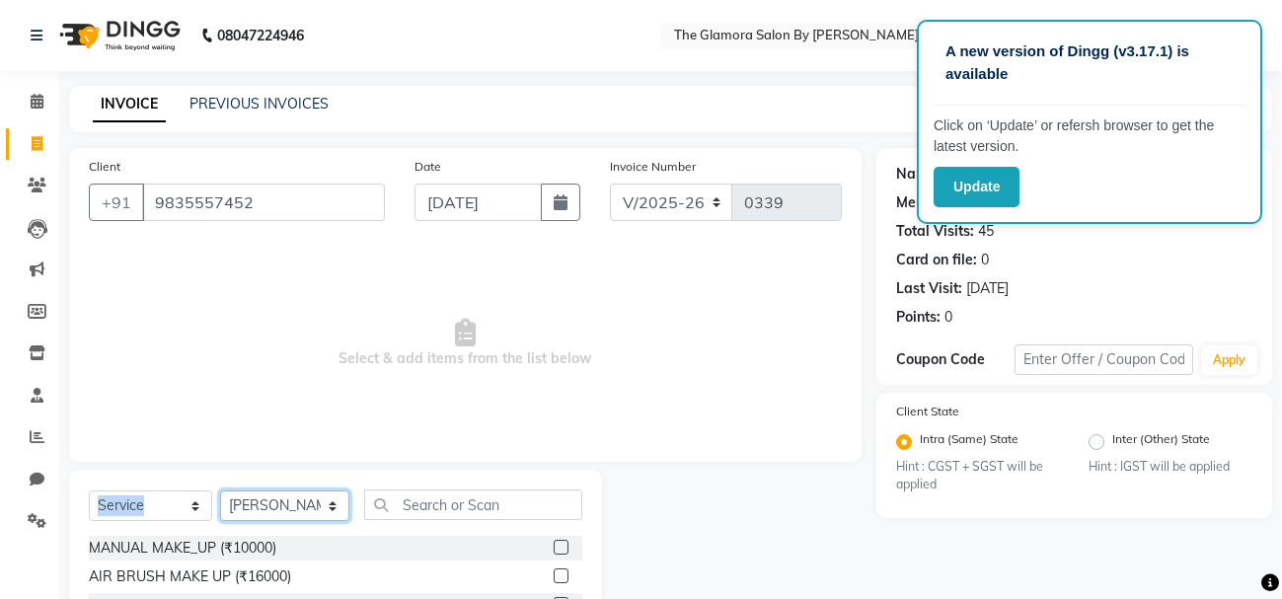
click at [270, 505] on select "Select Stylist [PERSON_NAME] [PERSON_NAME] [PERSON_NAME] GLAMORA SALON BY [PERS…" at bounding box center [284, 505] width 129 height 31
select select "80163"
click at [220, 490] on select "Select Stylist [PERSON_NAME] [PERSON_NAME] [PERSON_NAME] GLAMORA SALON BY [PERS…" at bounding box center [284, 505] width 129 height 31
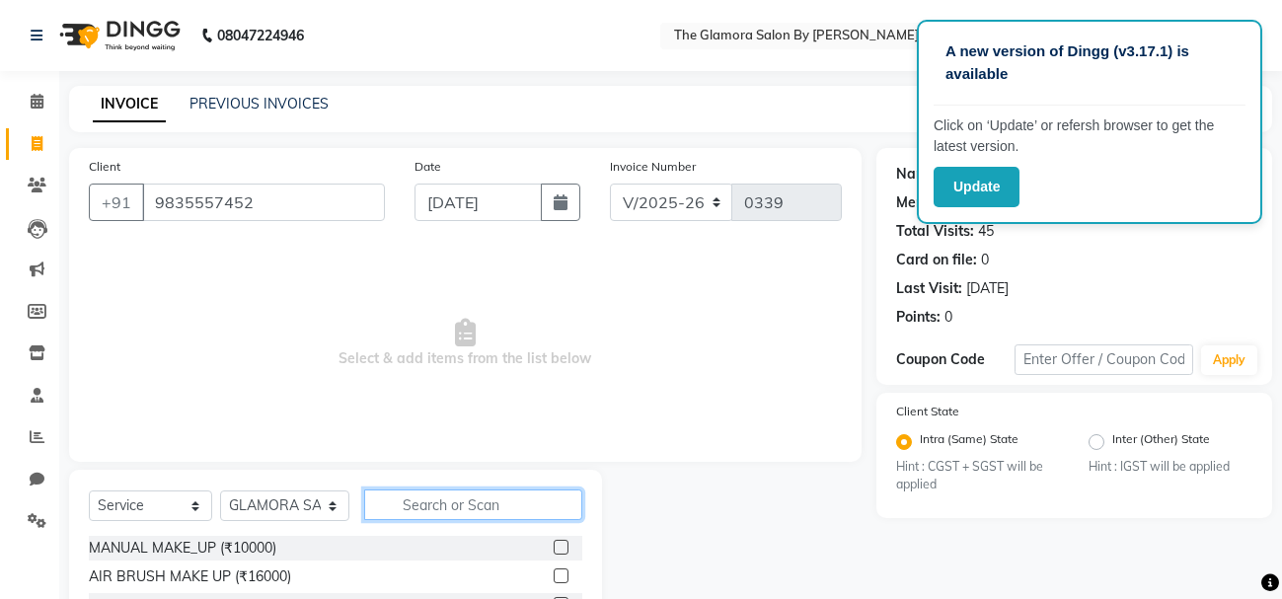
click at [431, 491] on input "text" at bounding box center [473, 504] width 218 height 31
type input "EYE"
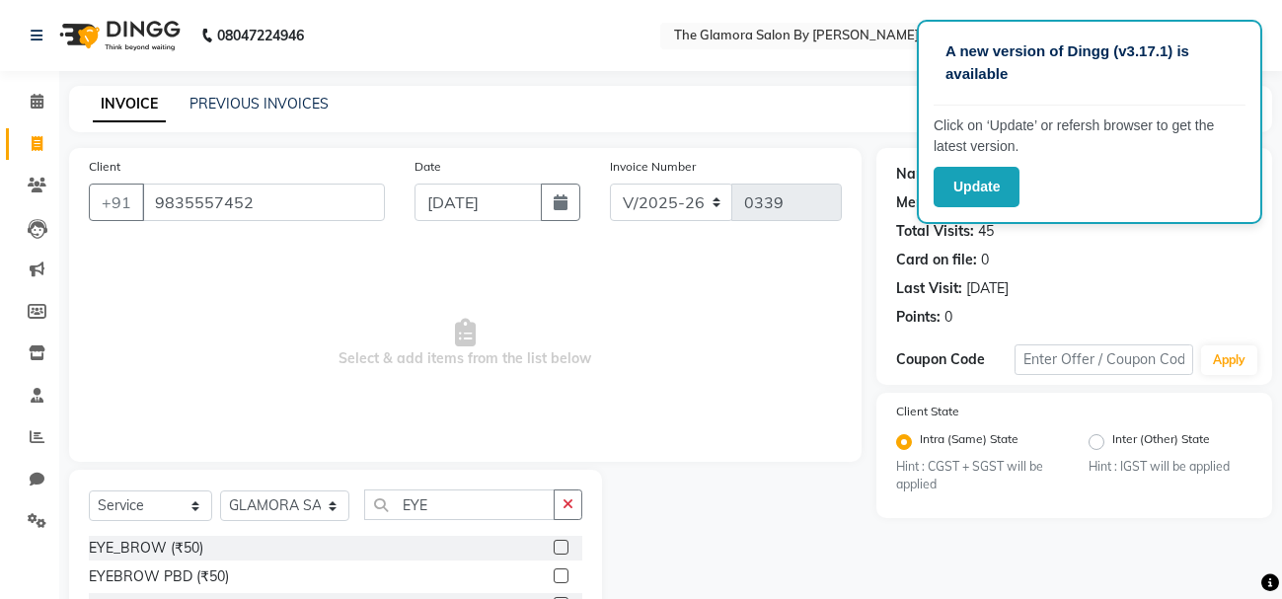
click at [557, 541] on label at bounding box center [561, 547] width 15 height 15
click at [557, 542] on input "checkbox" at bounding box center [560, 548] width 13 height 13
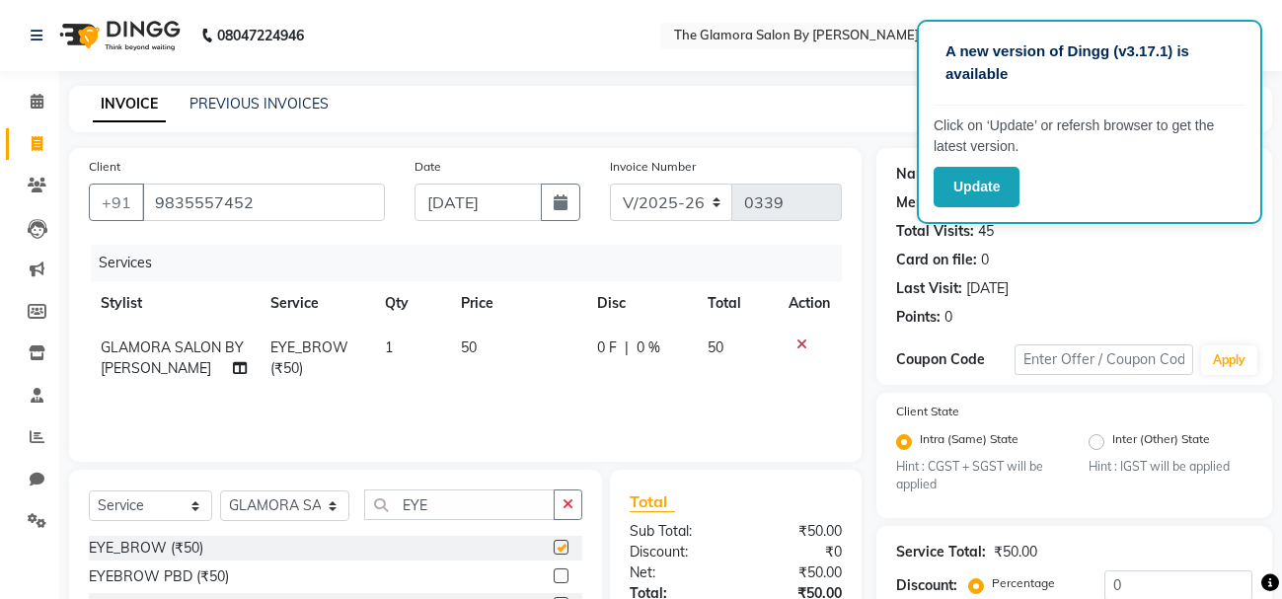
checkbox input "false"
click at [1012, 410] on div "Client State Intra (Same) State Hint : CGST + SGST will be applied Inter (Other…" at bounding box center [1074, 448] width 356 height 94
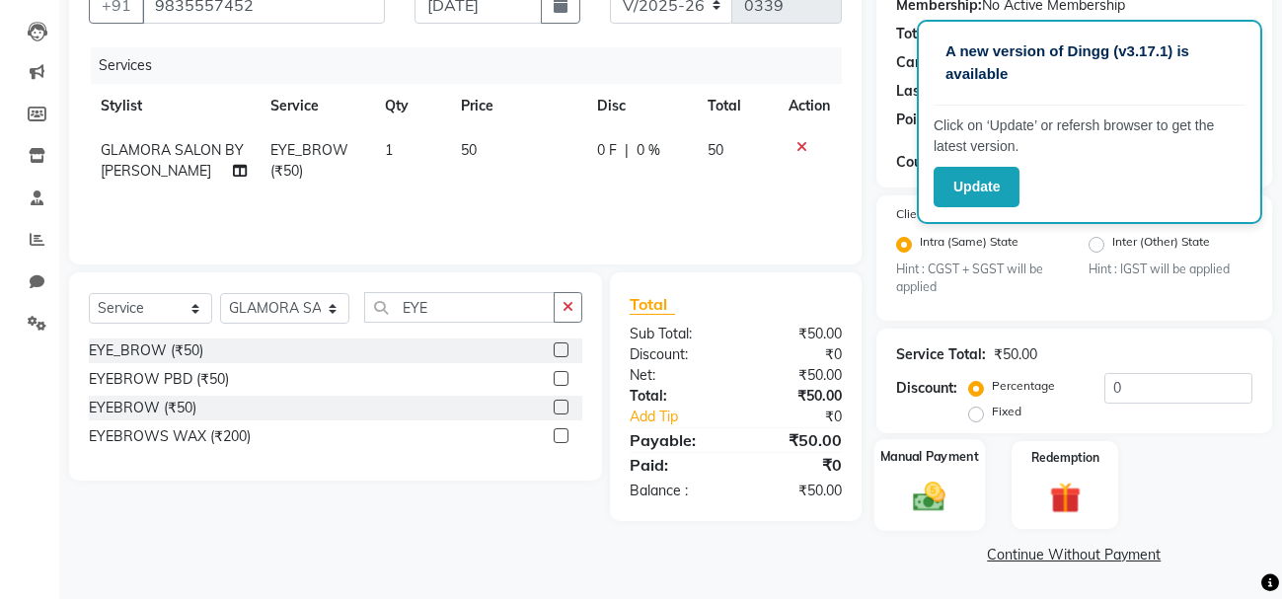
click at [940, 490] on img at bounding box center [929, 498] width 52 height 38
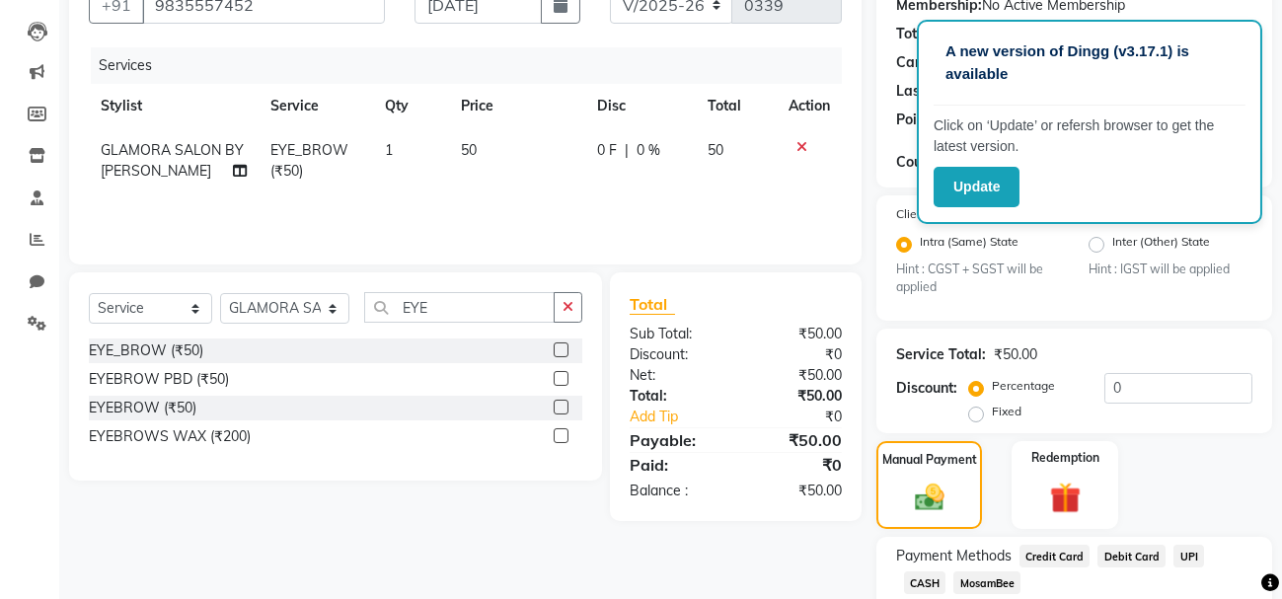
click at [992, 410] on label "Fixed" at bounding box center [1007, 412] width 30 height 18
click at [976, 410] on input "Fixed" at bounding box center [980, 412] width 14 height 14
radio input "true"
click at [1130, 382] on input "0" at bounding box center [1178, 388] width 148 height 31
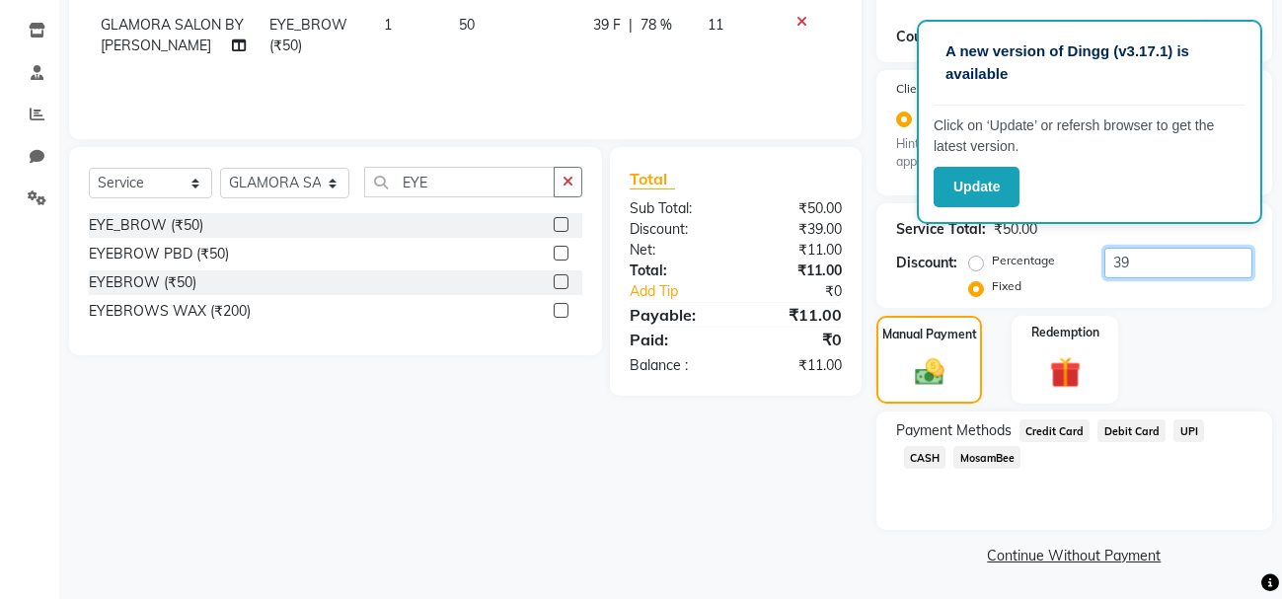
type input "39"
click at [946, 446] on span "CASH" at bounding box center [925, 457] width 42 height 23
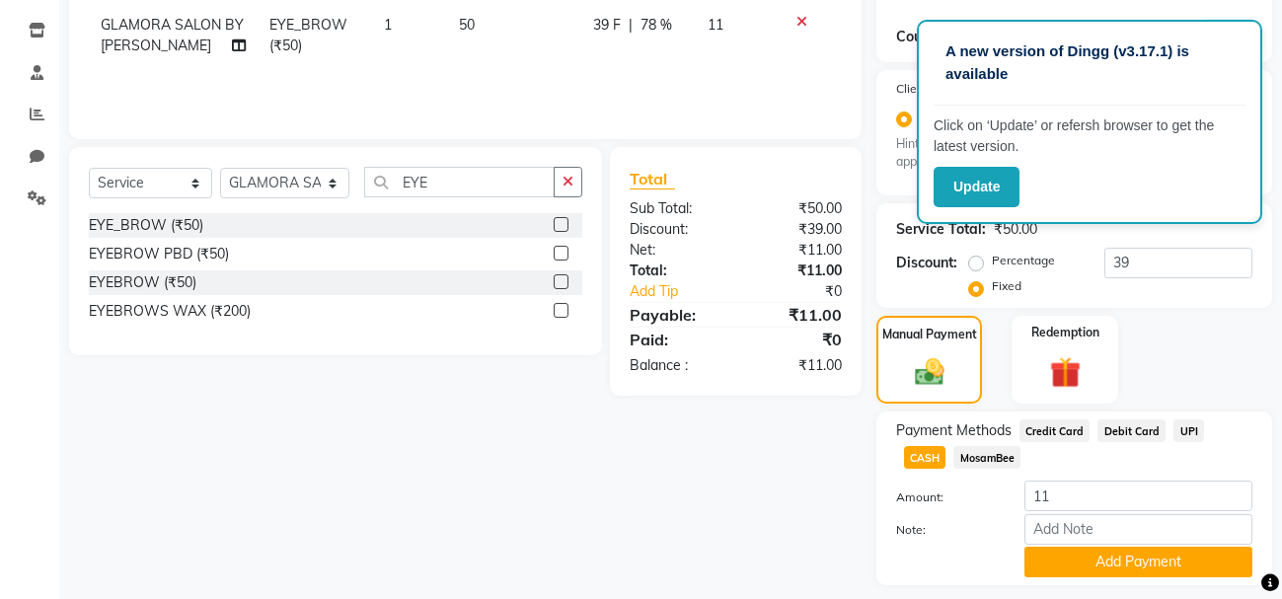
scroll to position [379, 0]
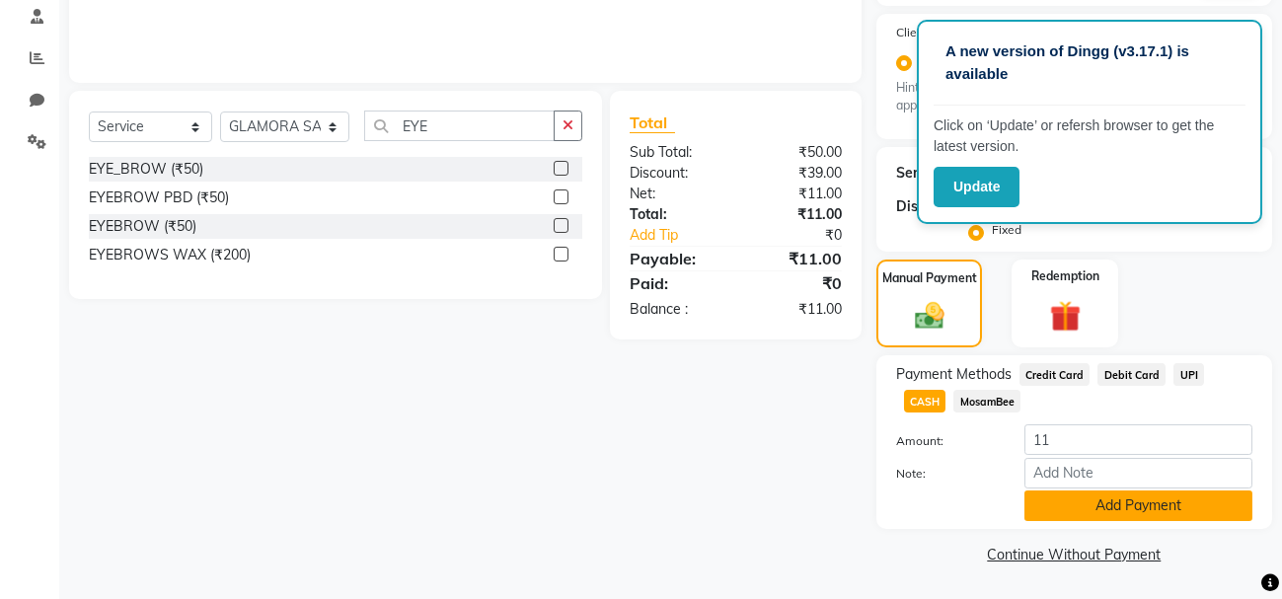
click at [1129, 505] on button "Add Payment" at bounding box center [1138, 505] width 228 height 31
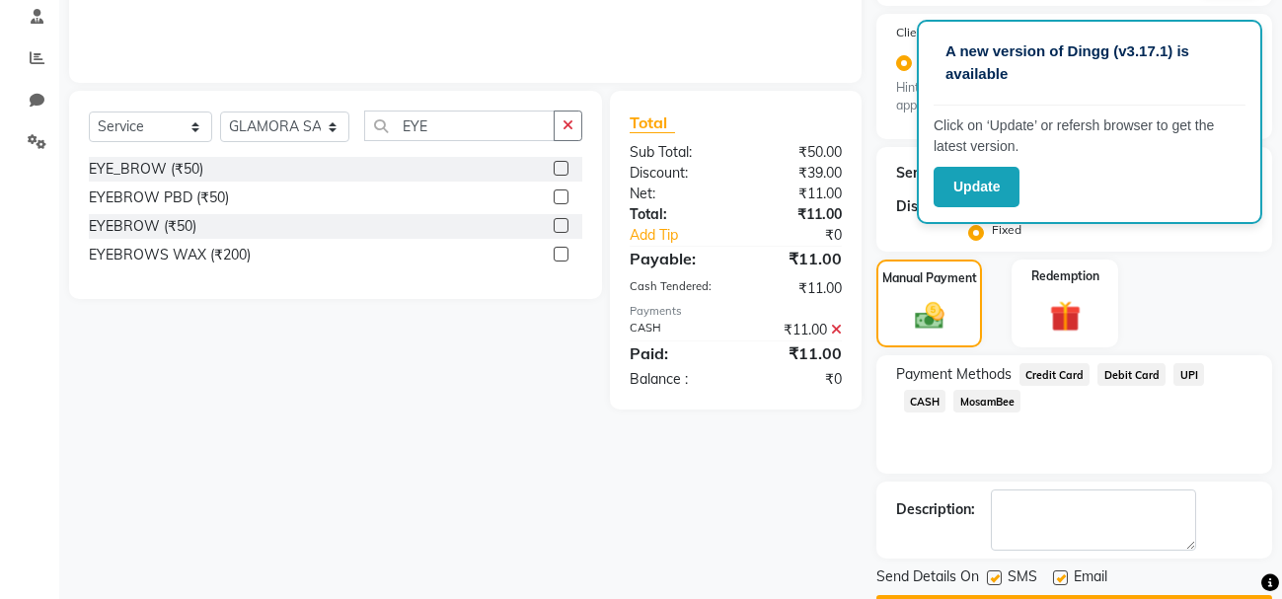
scroll to position [435, 0]
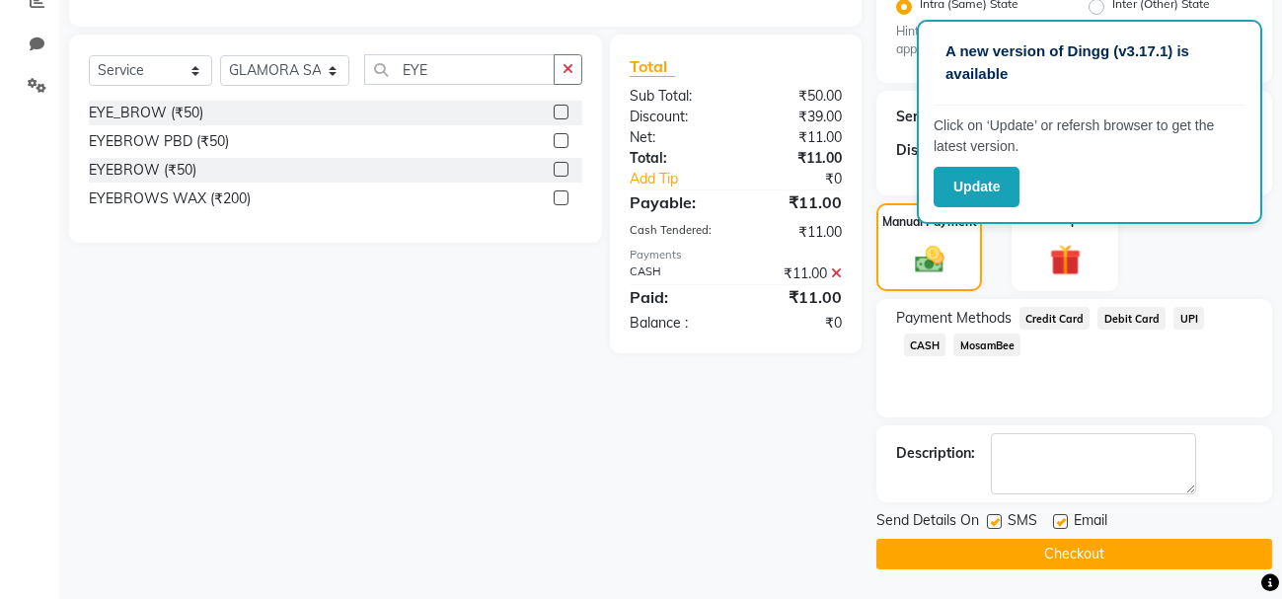
click at [1087, 540] on button "Checkout" at bounding box center [1074, 554] width 396 height 31
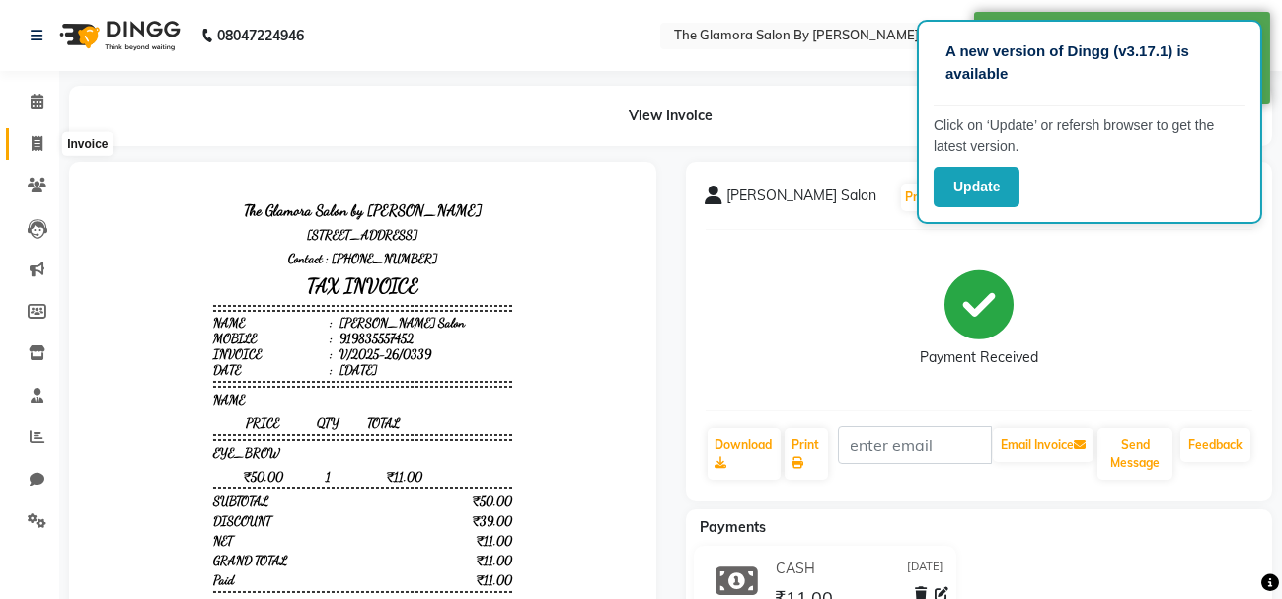
click at [42, 137] on span at bounding box center [37, 144] width 35 height 23
select select "service"
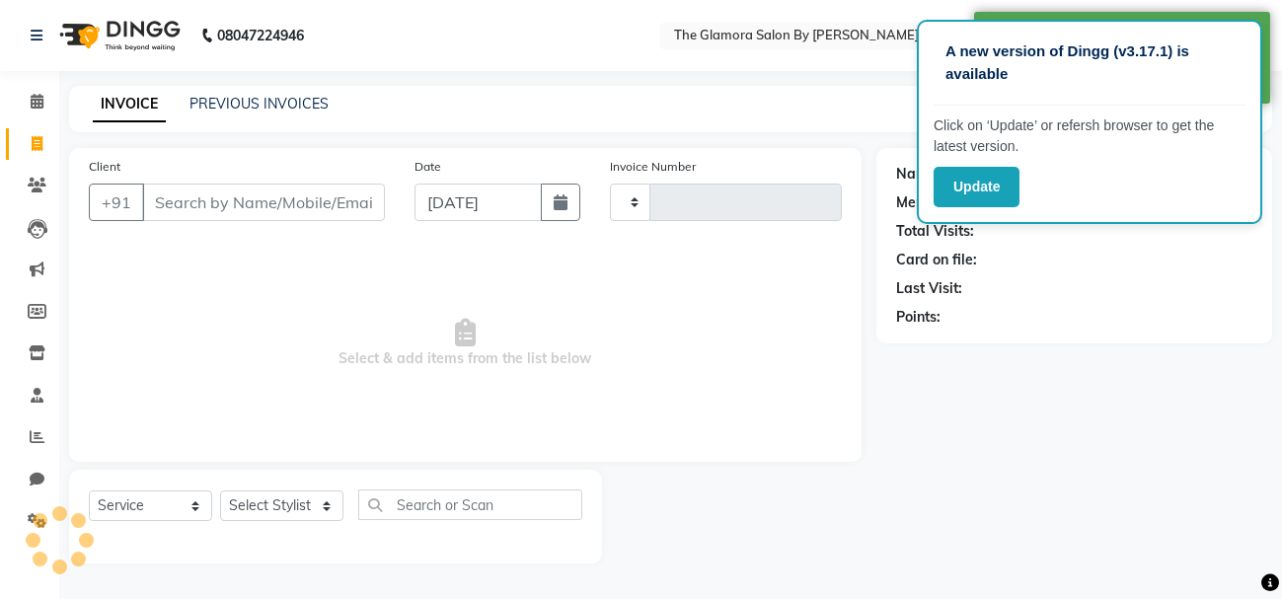
type input "0340"
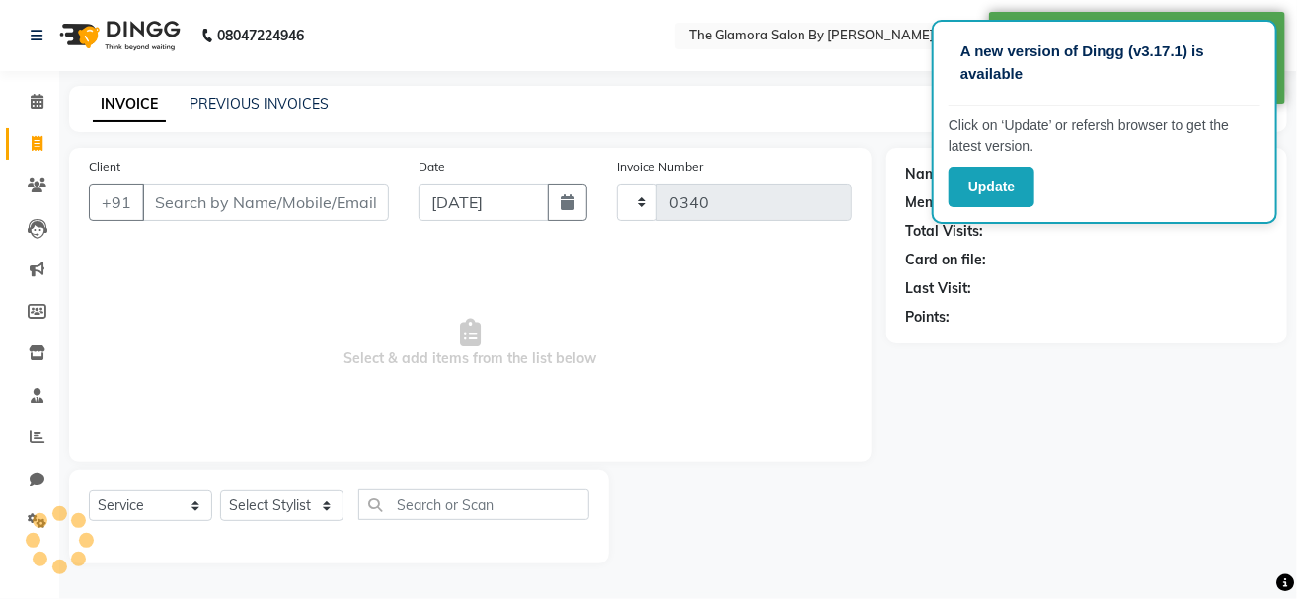
select select "8241"
select select "V"
select select "78473"
